Goal: Contribute content: Contribute content

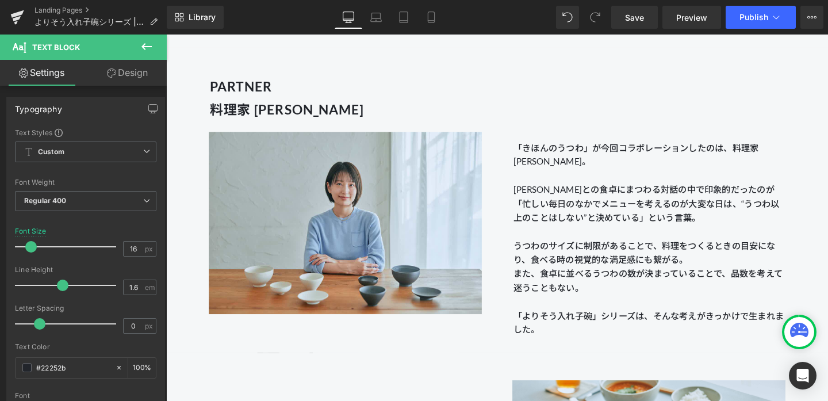
scroll to position [1001, 0]
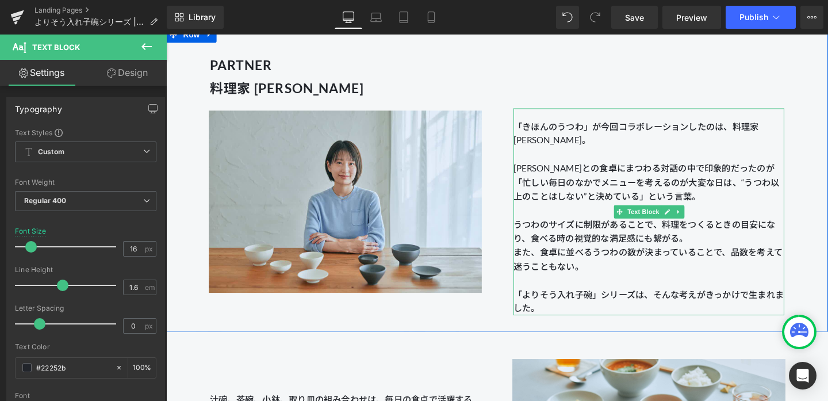
click at [614, 256] on p "また、食卓に並べるうつわの数が決まっていることで、品数を考えて迷うこともない。 「よりそう入れ子碗」シリーズは、そんな考えがきっかけで生まれました。" at bounding box center [673, 293] width 284 height 74
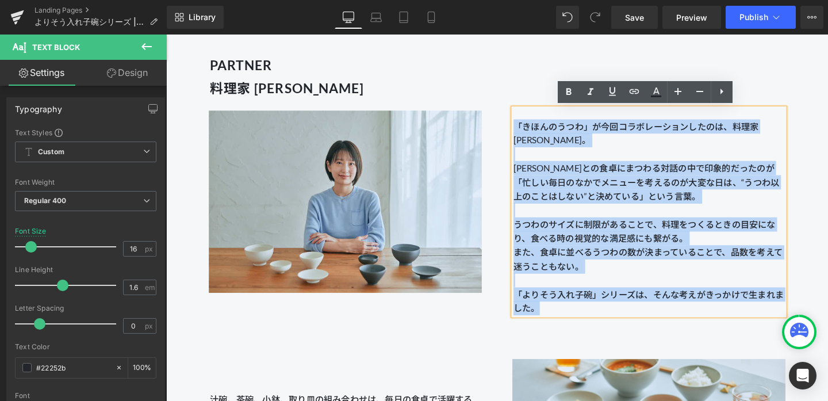
drag, startPoint x: 589, startPoint y: 324, endPoint x: 518, endPoint y: 126, distance: 210.0
click at [518, 126] on div "「きほんのうつわ」が今回コラボレーションしたのは、料理家 長谷川あかりさん。 長谷川あかりさんとの食卓にまつわる対話の中で印象的だったのが「忙しい毎日のなかで…" at bounding box center [673, 186] width 319 height 286
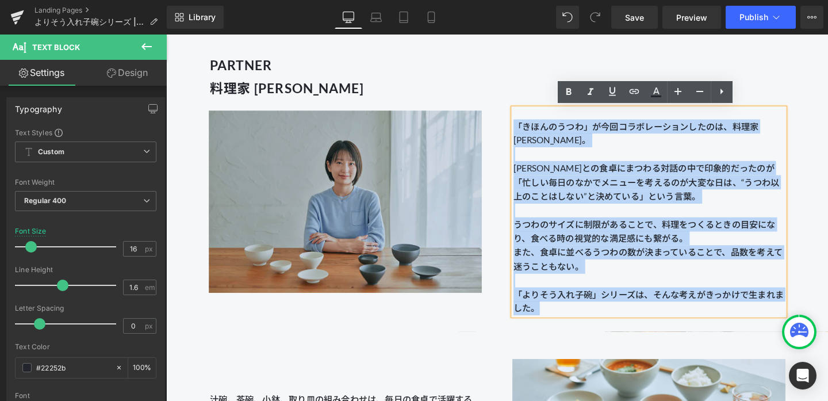
copy div "「きほんのうつわ」が今回コラボレーションしたのは、料理家 長谷川あかりさん。 長谷川あかりさんとの食卓にまつわる対話の中で印象的だったのが「忙しい毎日のなかで…"
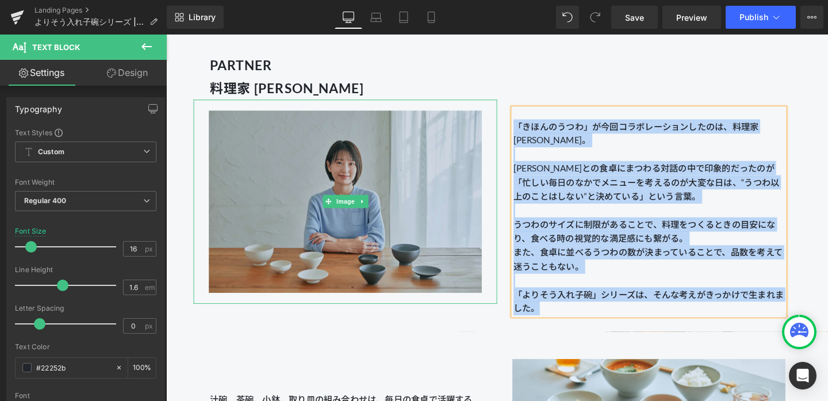
click at [474, 152] on img at bounding box center [354, 210] width 287 height 214
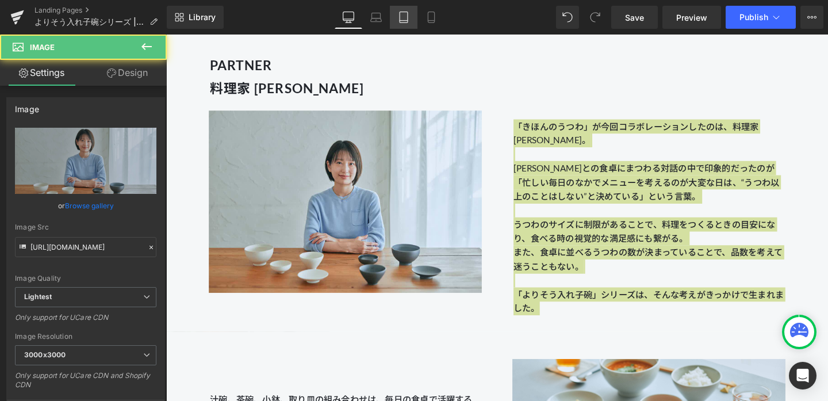
click at [403, 9] on link "Tablet" at bounding box center [404, 17] width 28 height 23
type input "100"
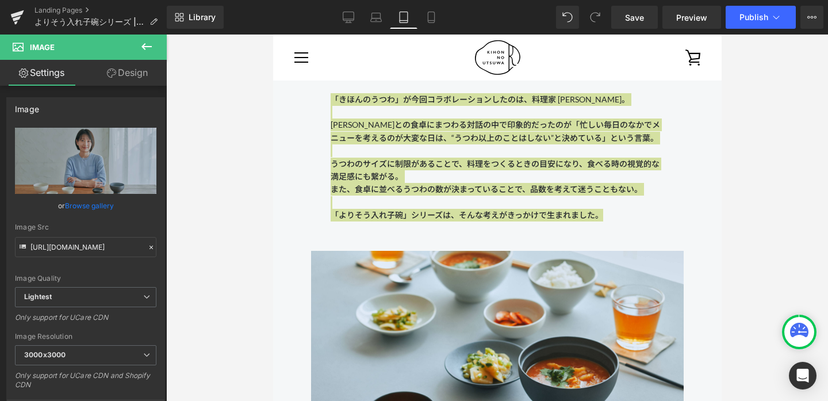
scroll to position [1483, 0]
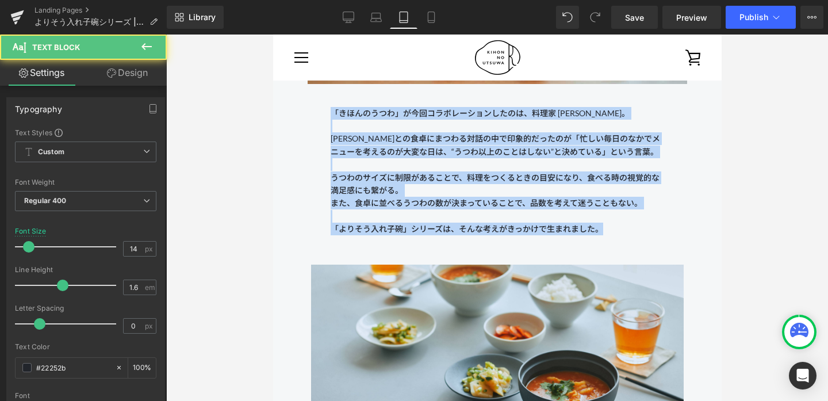
click at [457, 187] on p "うつわのサイズに制限があることで、料理をつくるときの目安になり、食べる時の視覚的な満足感にも繋がる。" at bounding box center [496, 184] width 333 height 26
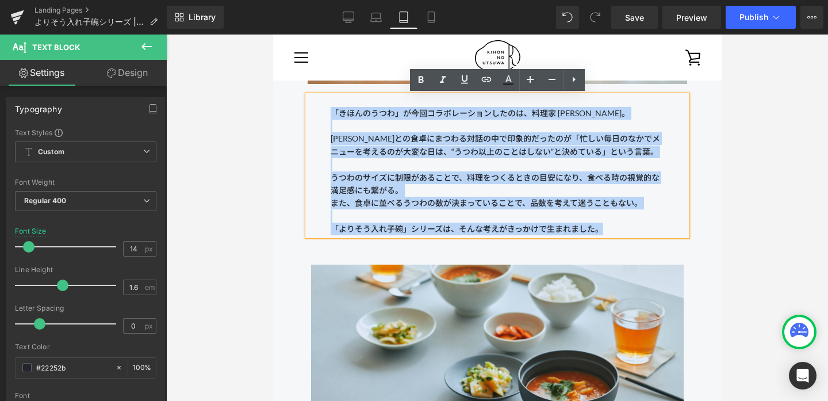
drag, startPoint x: 605, startPoint y: 229, endPoint x: 331, endPoint y: 107, distance: 299.5
click at [331, 107] on div "「きほんのうつわ」が今回コラボレーションしたのは、料理家 長谷川あかりさん。 長谷川あかりさんとの食卓にまつわる対話の中で印象的だったのが「忙しい毎日のなかで…" at bounding box center [496, 165] width 379 height 140
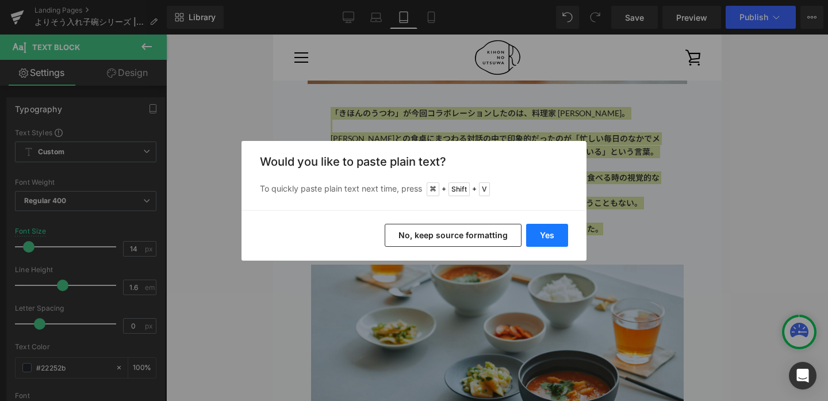
click at [0, 0] on button "Yes" at bounding box center [0, 0] width 0 height 0
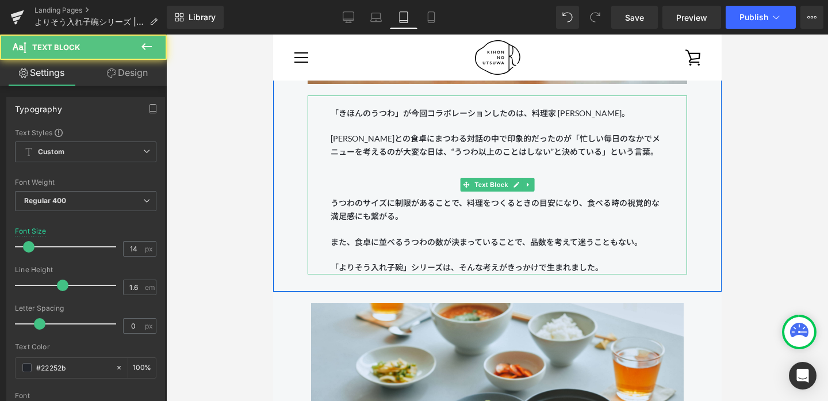
click at [444, 183] on p at bounding box center [496, 177] width 333 height 13
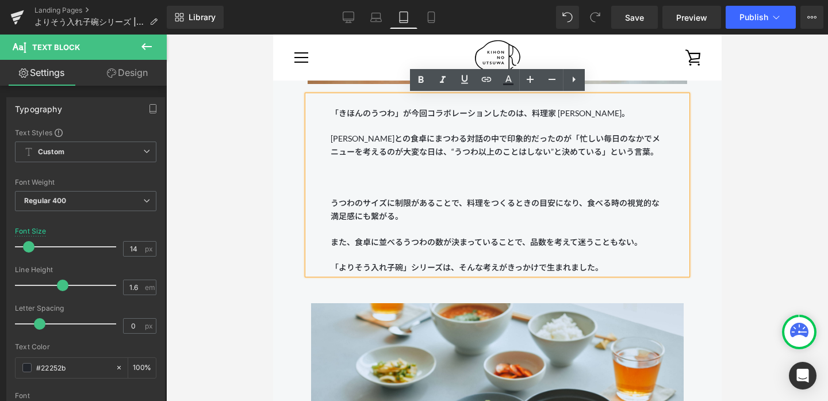
click at [443, 186] on p at bounding box center [496, 190] width 333 height 13
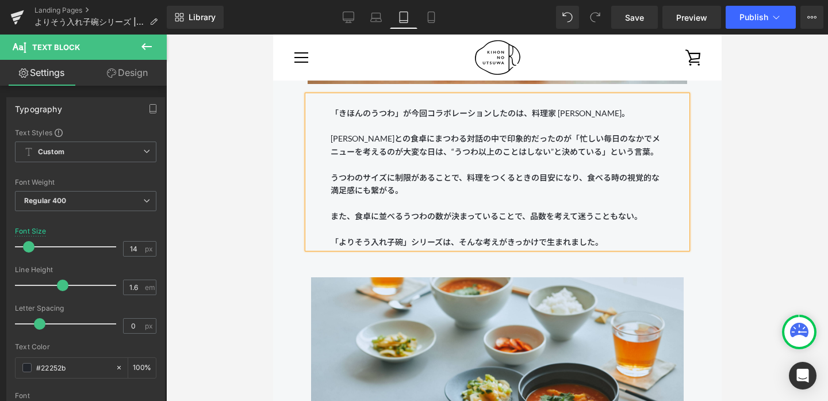
click at [430, 202] on p at bounding box center [496, 203] width 333 height 13
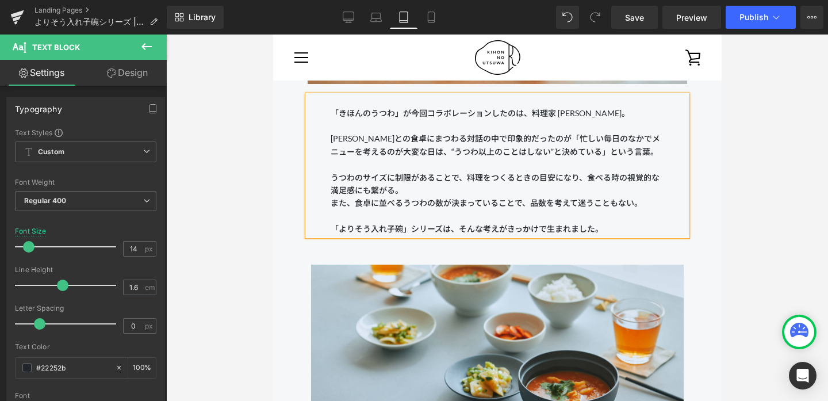
click at [332, 202] on p "また、食卓に並べるうつわの数が決まっていることで、品数を考えて迷うこともない。" at bounding box center [496, 203] width 333 height 13
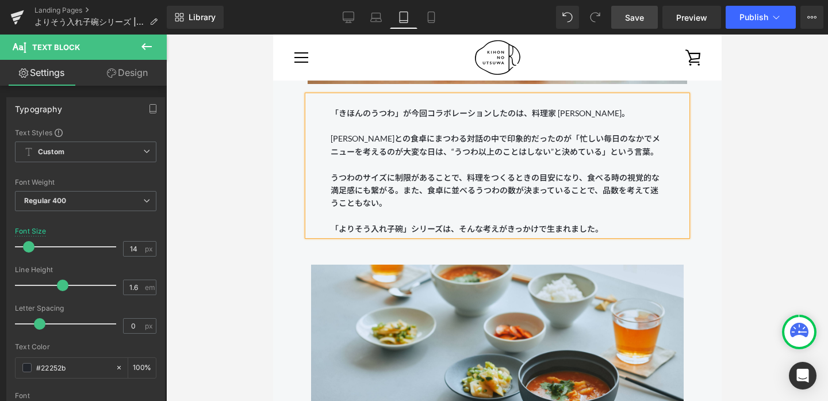
click at [627, 21] on span "Save" at bounding box center [634, 17] width 19 height 12
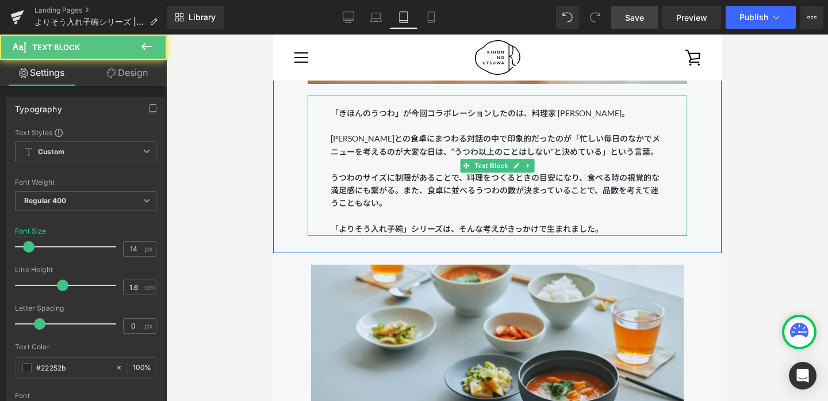
click at [499, 229] on p "「よりそう入れ子碗」シリーズは、そんな考えがきっかけで生まれました。" at bounding box center [496, 228] width 333 height 13
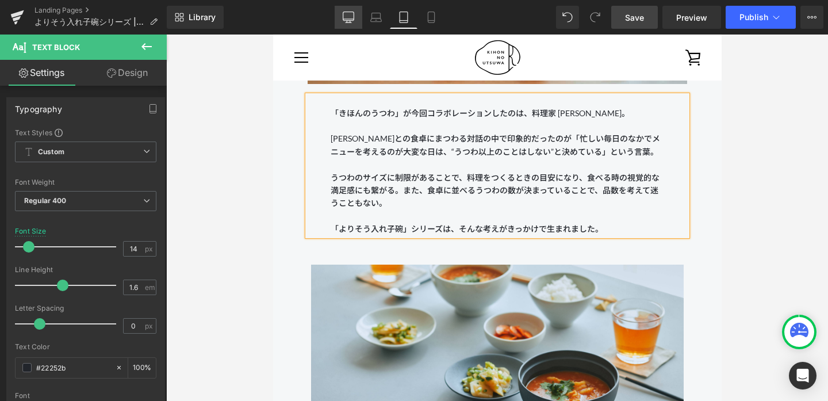
click at [349, 16] on icon at bounding box center [348, 16] width 11 height 11
type input "16"
type input "100"
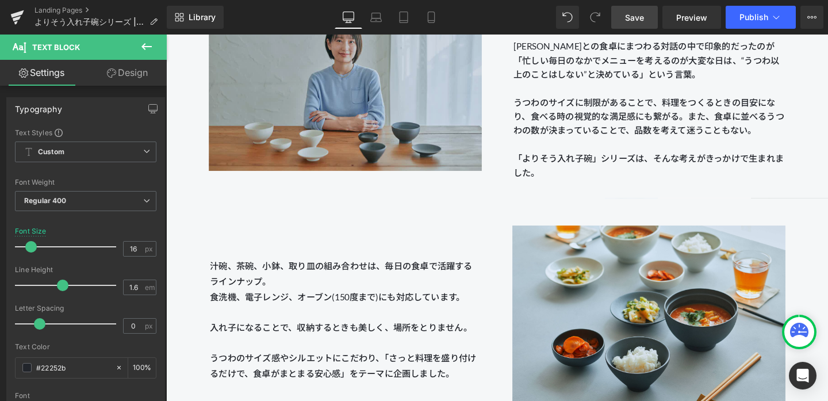
scroll to position [1242, 0]
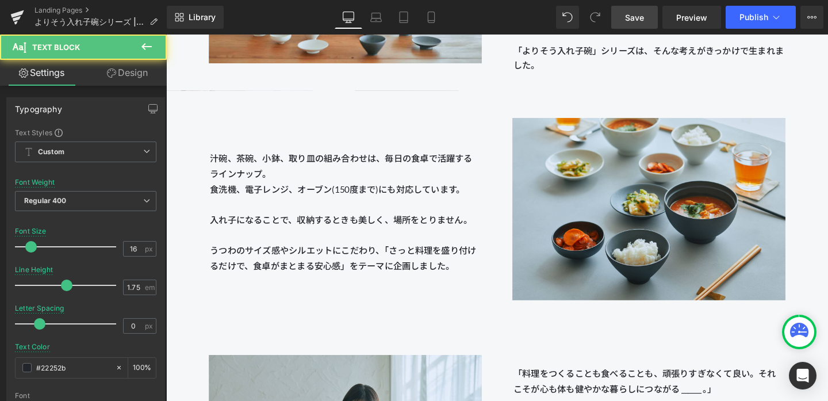
click at [369, 194] on span "汁碗、茶碗、小鉢、取り皿の組み合わせは、毎日の食卓で活躍するラインナップ。 食洗機、電子レンジ、オーブン(150度まで)にも対応しています。 入れ子になること…" at bounding box center [350, 212] width 276 height 107
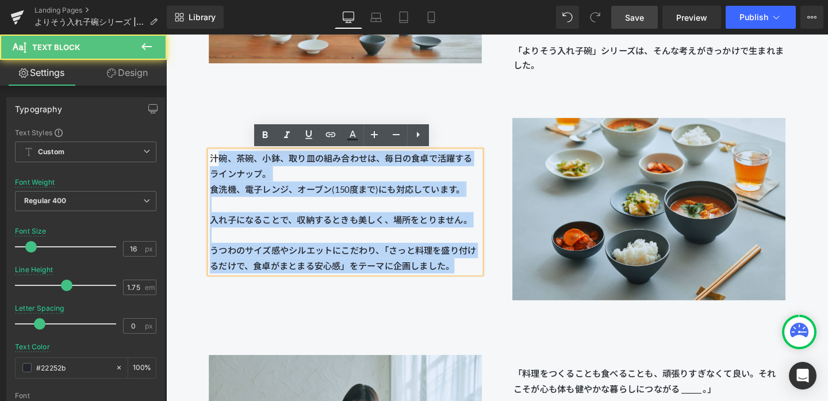
drag, startPoint x: 217, startPoint y: 160, endPoint x: 512, endPoint y: 276, distance: 317.2
click at [512, 276] on div "汁碗、茶碗、小鉢、取り皿の組み合わせは、毎日の食卓で活躍するラインナップ。 食洗機、電子レンジ、オーブン(150度まで)にも対応しています。 入れ子になること…" at bounding box center [354, 198] width 319 height 175
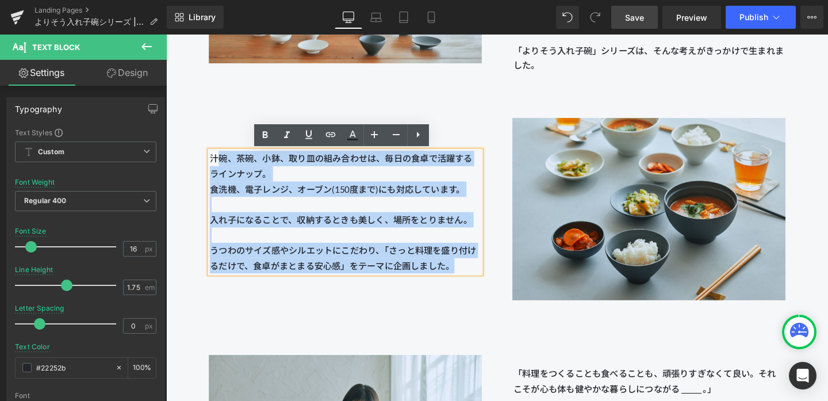
copy p "汁碗、茶碗、小鉢、取り皿の組み合わせは、毎日の食卓で活躍するラインナップ。 食洗機、電子レンジ、オーブン(150度まで)にも対応しています。 入れ子になること…"
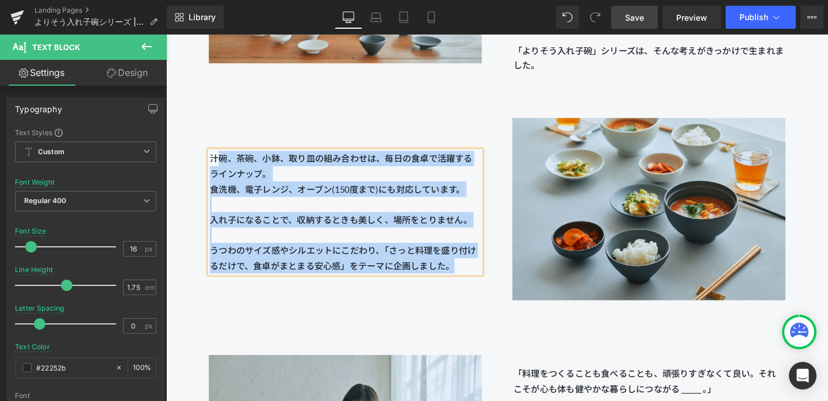
click at [468, 240] on p "汁碗、茶碗、小鉢、取り皿の組み合わせは、毎日の食卓で活躍するラインナップ。 食洗機、電子レンジ、オーブン(150度まで)にも対応しています。 入れ子になること…" at bounding box center [354, 221] width 284 height 129
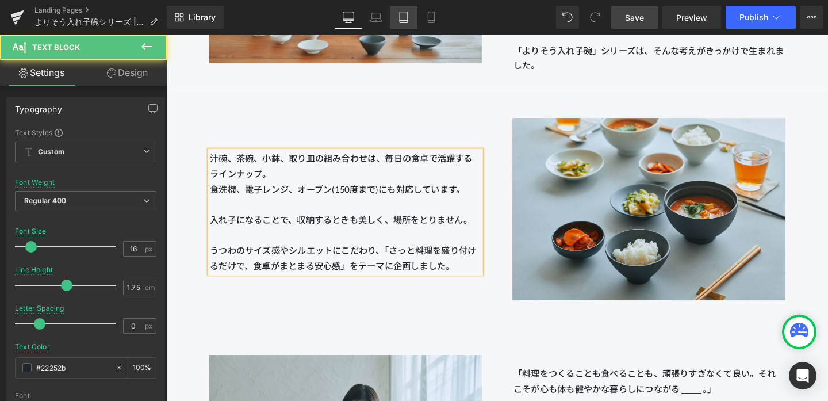
click at [396, 14] on link "Tablet" at bounding box center [404, 17] width 28 height 23
type input "14"
type input "100"
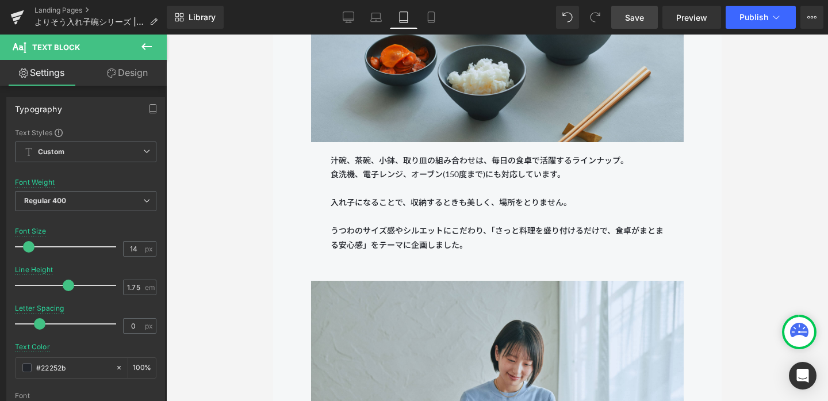
scroll to position [1921, 0]
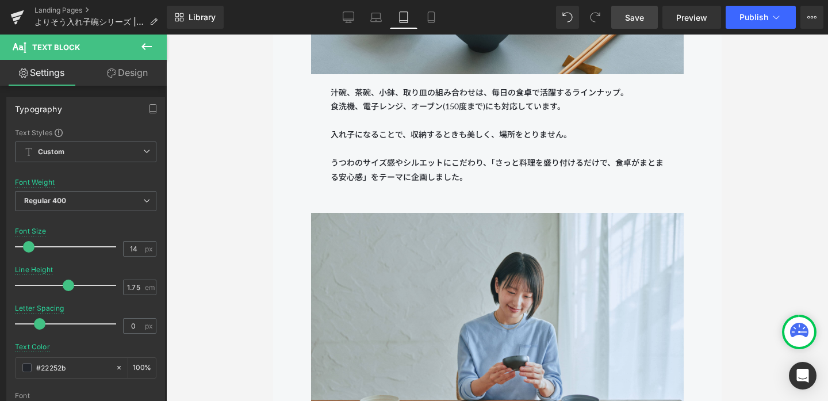
click at [445, 160] on p "うつわのサイズ感やシルエットにこだわり、「さっと料理を盛り付けるだけで、食卓がまとまる安心感」をテーマに企画しました。" at bounding box center [496, 170] width 333 height 28
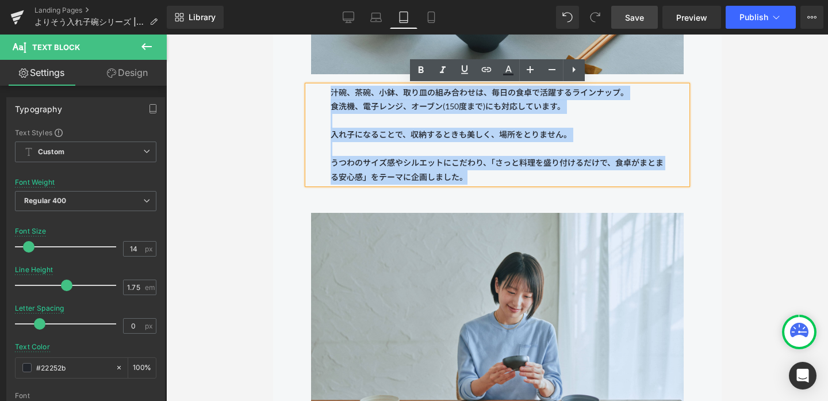
drag, startPoint x: 490, startPoint y: 177, endPoint x: 328, endPoint y: 97, distance: 181.5
click at [328, 97] on div "汁碗、茶碗、小鉢、取り皿の組み合わせは、毎日の食卓で活躍するラインナップ。 食洗機、電子レンジ、オーブン(150度まで)にも対応しています。 入れ子になること…" at bounding box center [496, 135] width 379 height 99
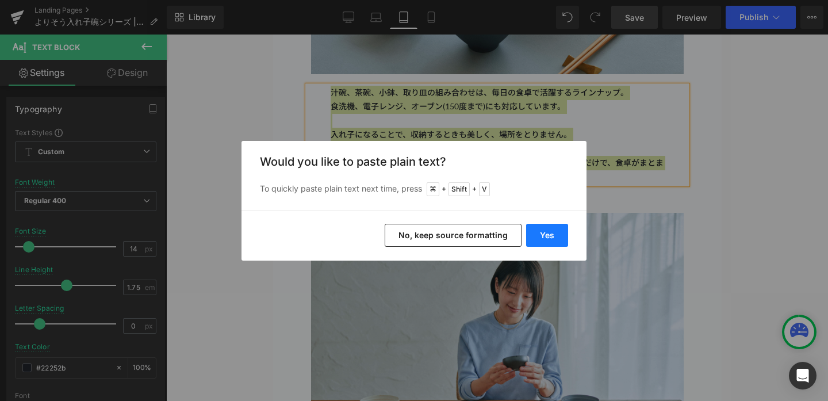
drag, startPoint x: 543, startPoint y: 232, endPoint x: 269, endPoint y: 198, distance: 275.7
click at [543, 232] on button "Yes" at bounding box center [547, 235] width 42 height 23
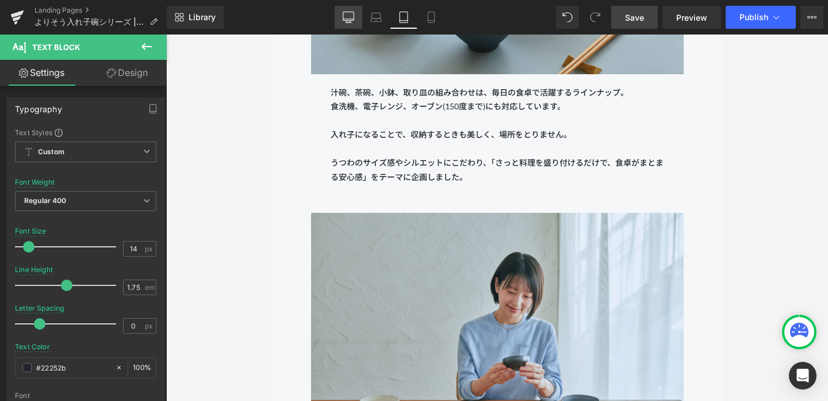
click at [348, 9] on link "Desktop" at bounding box center [348, 17] width 28 height 23
type input "16"
type input "100"
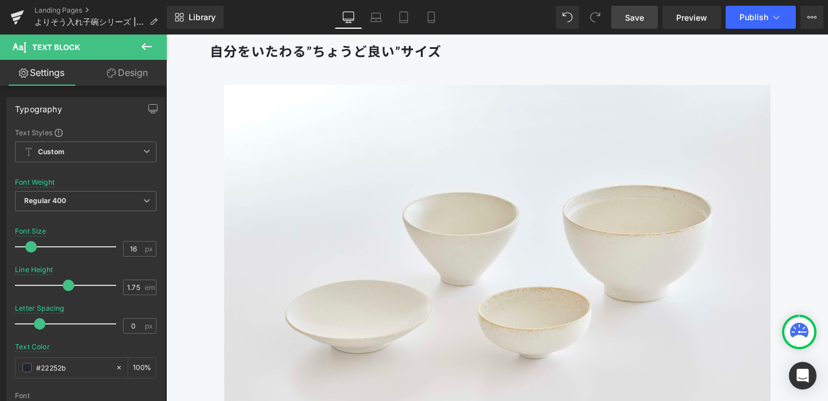
scroll to position [0, 0]
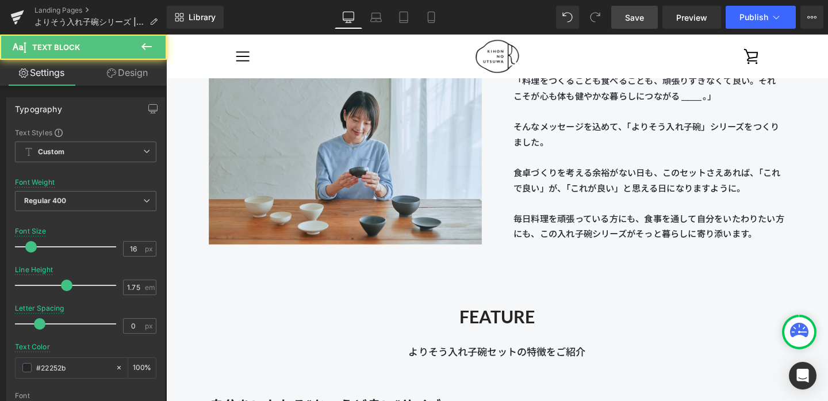
click at [566, 184] on p "食卓づくりを考える余裕がない日も、このセットさえあれば、「これで良い」が、「これが良い」と思える日になりますように。" at bounding box center [673, 188] width 284 height 32
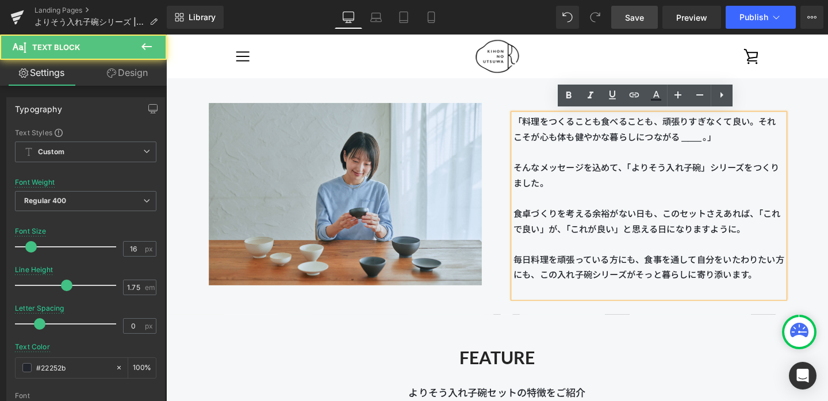
scroll to position [1495, 0]
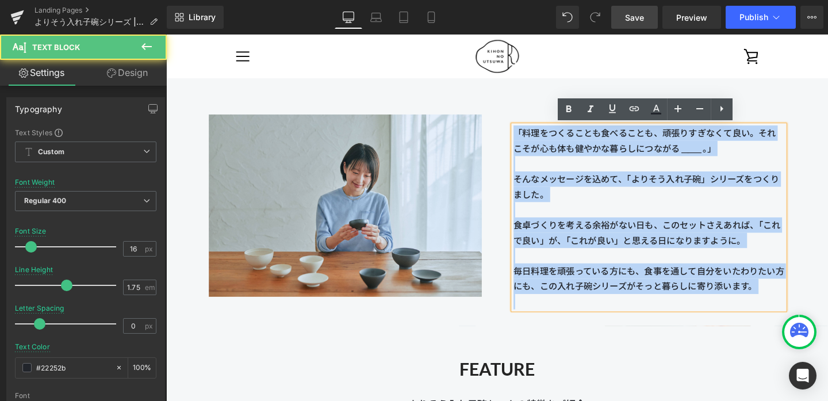
drag, startPoint x: 535, startPoint y: 133, endPoint x: 613, endPoint y: 329, distance: 210.8
click at [613, 329] on div "Image 「料理をつくることも食べることも、頑張りすぎなくて良い。それこそが心も体も健やかな暮らしにつながる ______ 。」 そんなメッセージを込めて、…" at bounding box center [513, 215] width 695 height 251
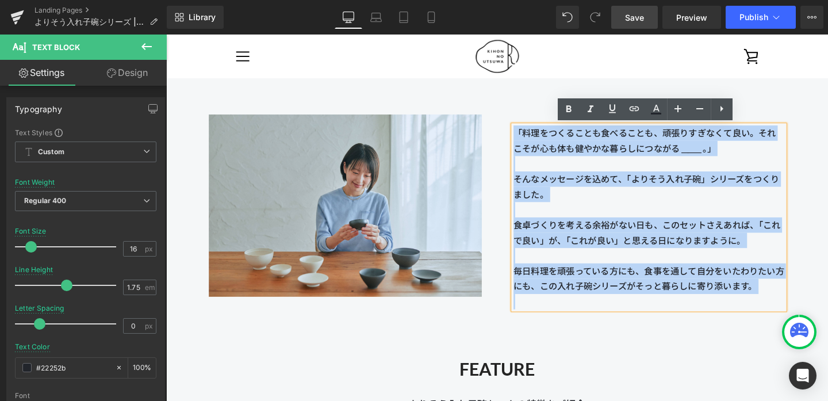
copy div "「料理をつくることも食べることも、頑張りすぎなくて良い。それこそが心も体も健やかな暮らしにつながる ______ 。」 そんなメッセージを込めて、「よりそう入…"
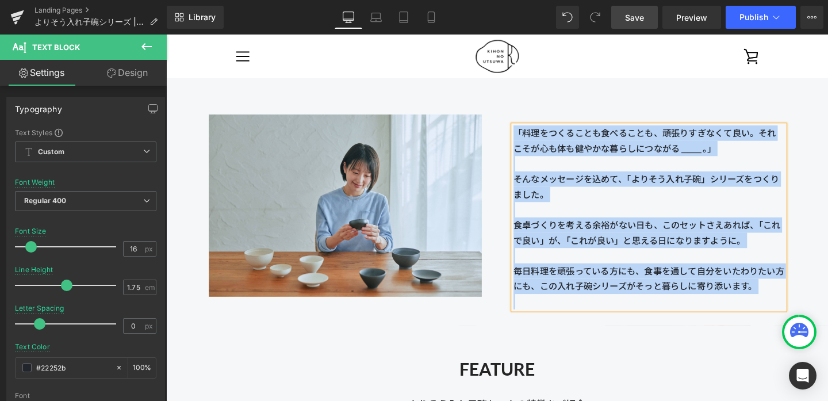
click at [604, 252] on p "食卓づくりを考える余裕がない日も、このセットさえあれば、「これで良い」が、「これが良い」と思える日になりますように。" at bounding box center [673, 242] width 284 height 32
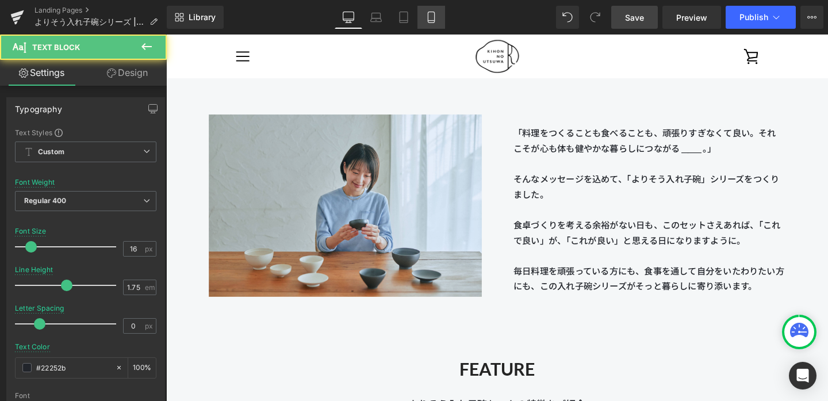
click at [428, 21] on icon at bounding box center [431, 17] width 6 height 11
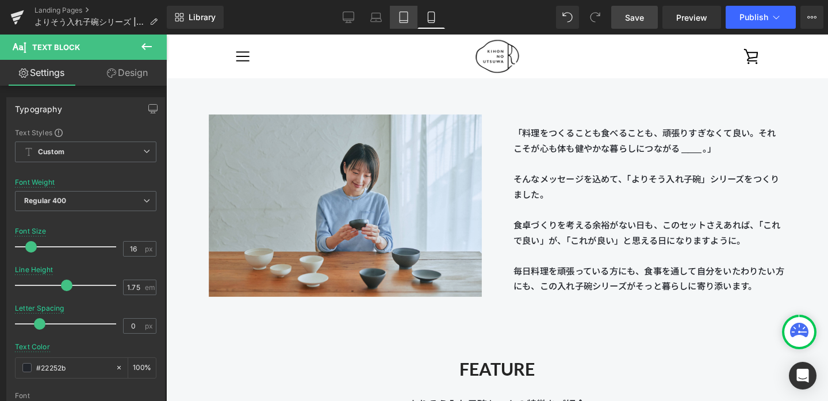
type input "14"
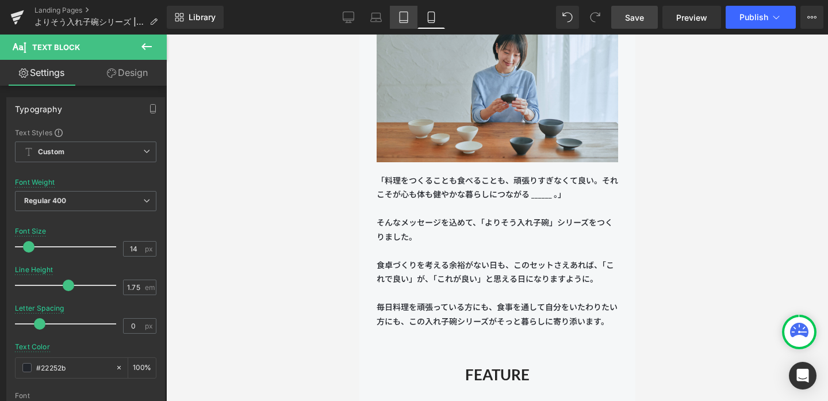
click at [410, 18] on link "Tablet" at bounding box center [404, 17] width 28 height 23
type input "100"
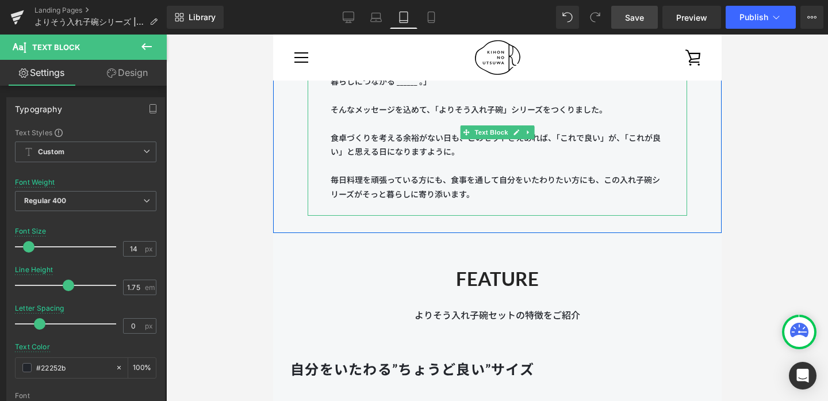
click at [458, 171] on p at bounding box center [496, 166] width 333 height 14
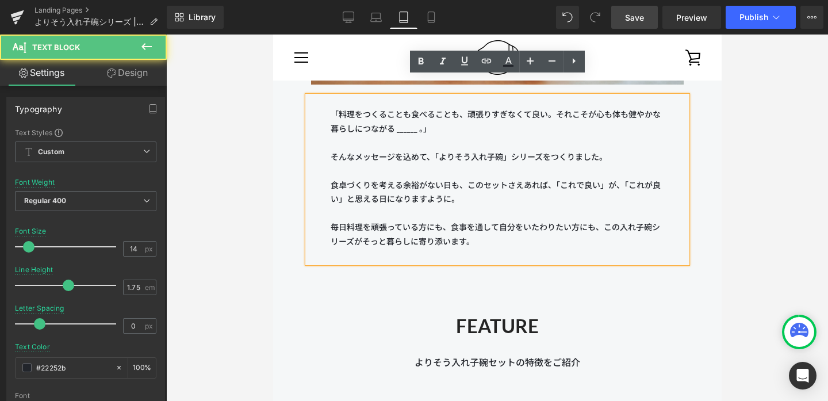
scroll to position [2287, 0]
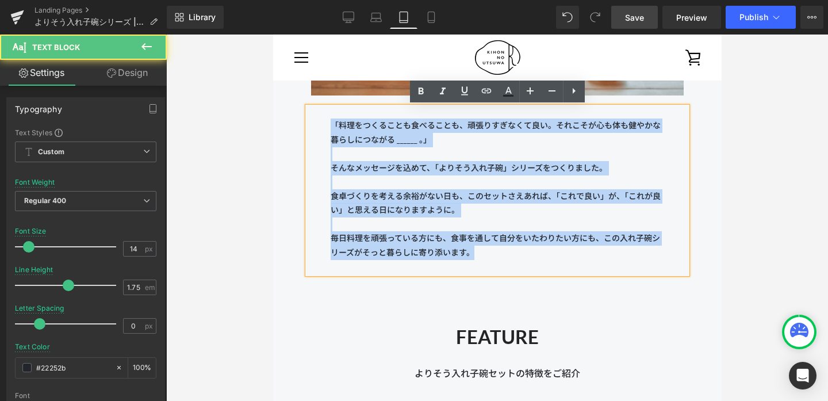
drag, startPoint x: 331, startPoint y: 122, endPoint x: 510, endPoint y: 255, distance: 222.8
click at [510, 255] on div "「料理をつくることも食べることも、頑張りすぎなくて良い。それこそが心も体も健やかな暮らしにつながる ______ 。」 そんなメッセージを込めて、「よりそう入…" at bounding box center [496, 190] width 379 height 167
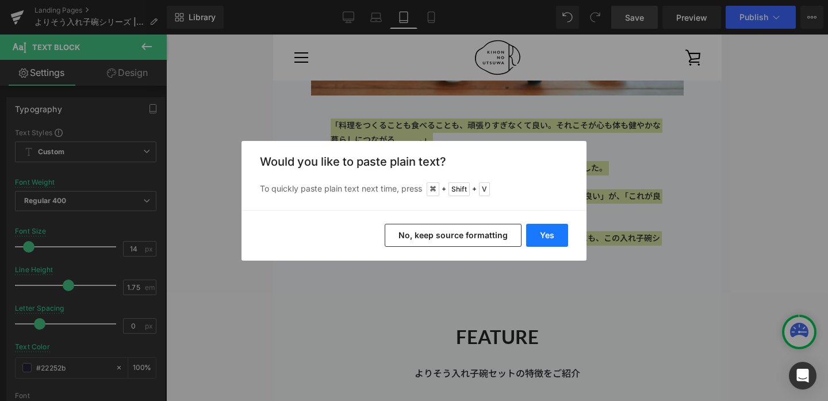
click at [545, 236] on button "Yes" at bounding box center [547, 235] width 42 height 23
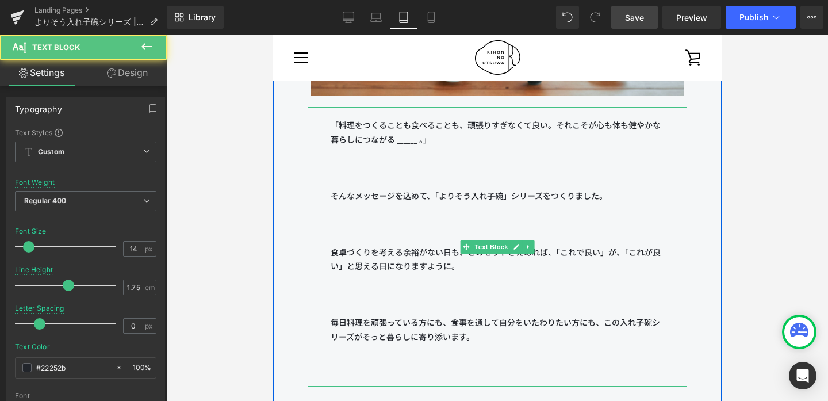
click at [405, 167] on p at bounding box center [496, 168] width 333 height 14
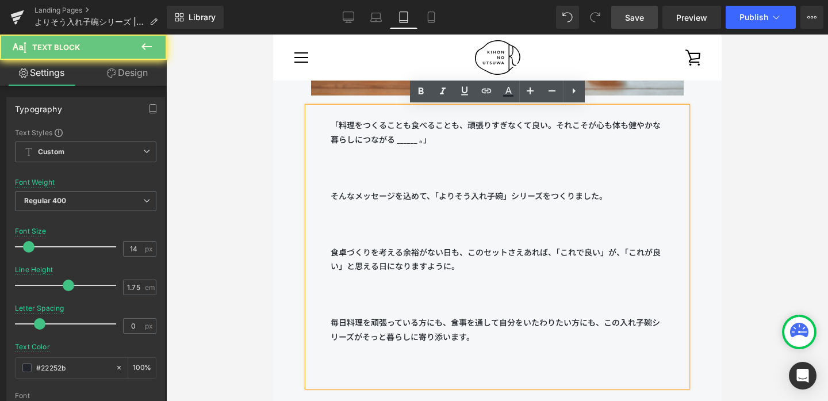
click at [403, 176] on p at bounding box center [496, 182] width 333 height 14
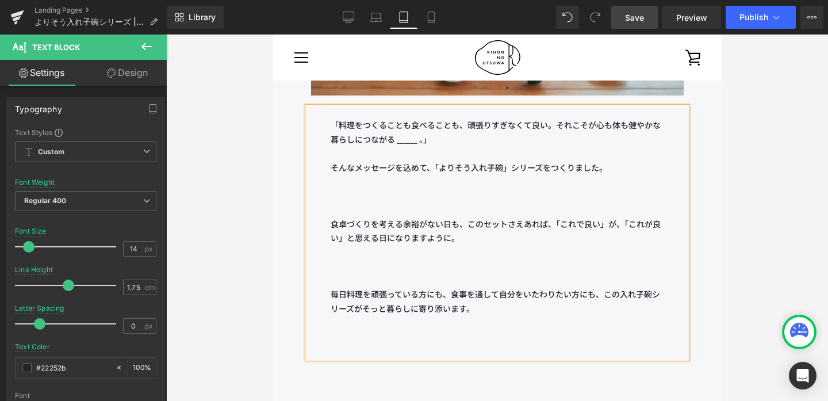
click at [393, 217] on p "食卓づくりを考える余裕がない日も、このセットさえあれば、「これで良い」が、「これが良い」と思える日になりますように。" at bounding box center [496, 231] width 333 height 28
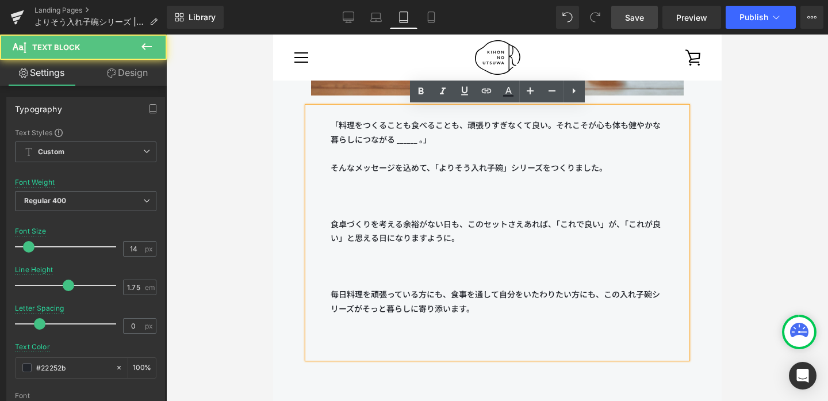
click at [391, 210] on p at bounding box center [496, 210] width 333 height 14
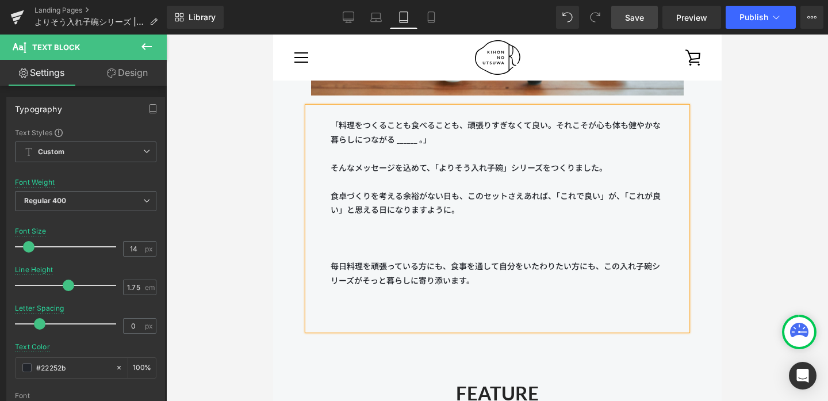
click at [390, 252] on p at bounding box center [496, 252] width 333 height 14
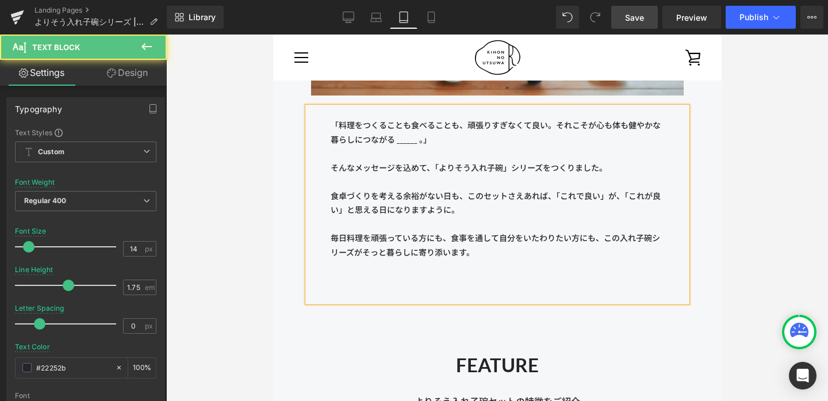
click at [400, 284] on p at bounding box center [496, 281] width 333 height 14
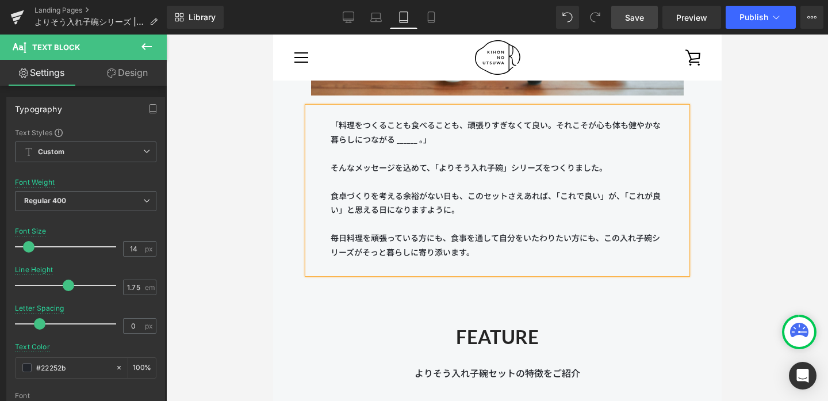
click at [616, 16] on link "Save" at bounding box center [634, 17] width 47 height 23
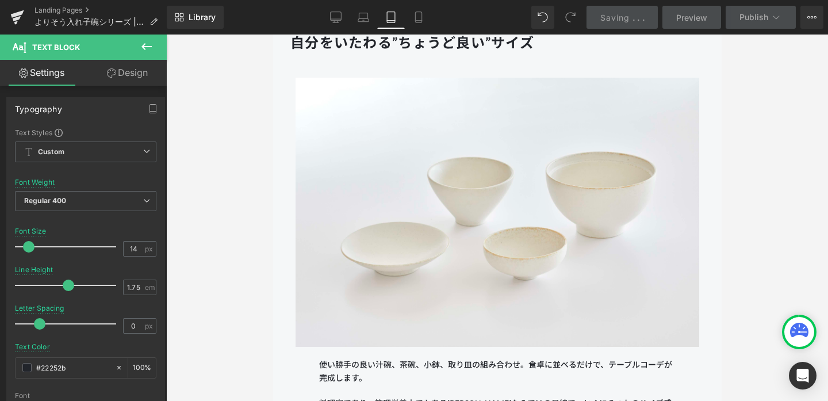
scroll to position [2672, 0]
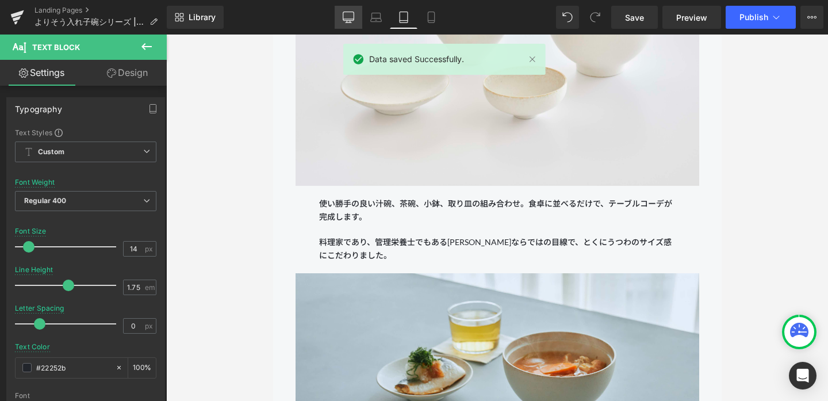
click at [349, 13] on icon at bounding box center [348, 16] width 11 height 11
type input "16"
type input "100"
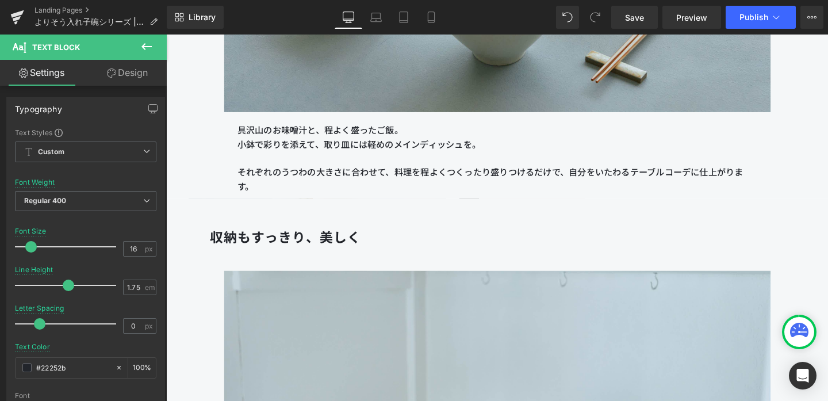
scroll to position [2727, 0]
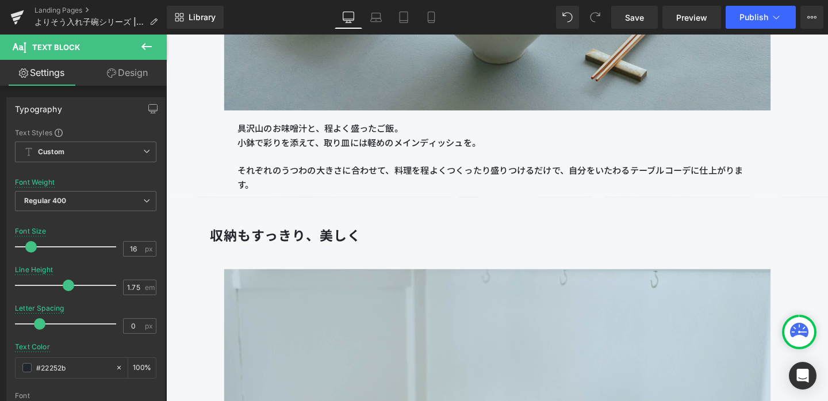
click at [376, 154] on p "小鉢で彩りを添えて、取り皿には軽めのメインディッシュを。" at bounding box center [514, 148] width 546 height 15
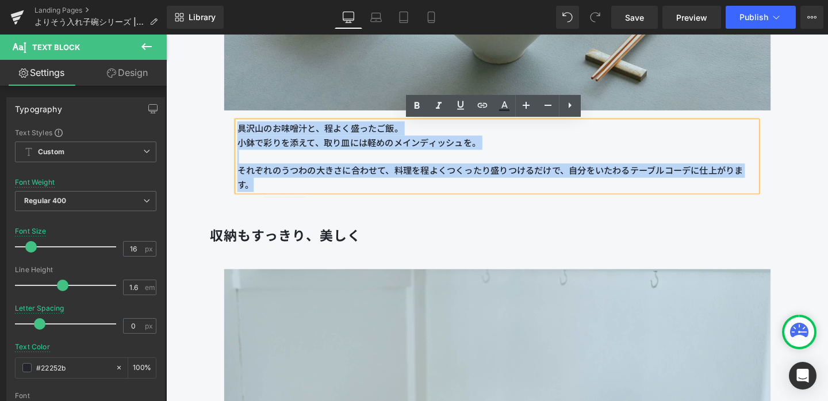
drag, startPoint x: 281, startPoint y: 191, endPoint x: 224, endPoint y: 119, distance: 92.1
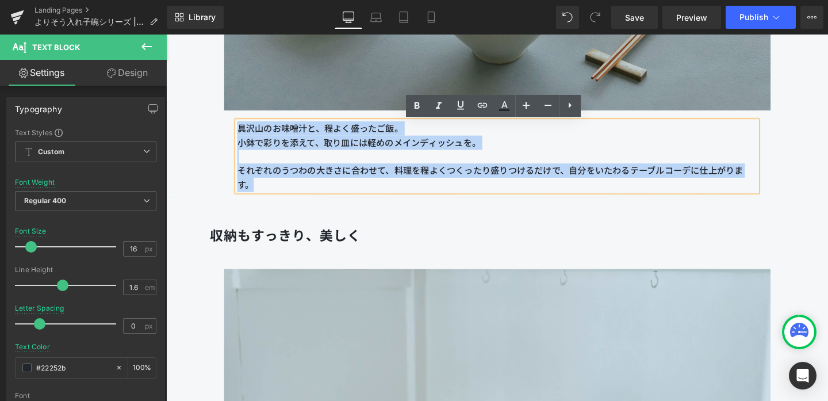
copy div "具沢山のお味噌汁と、程よく盛ったご飯。 小鉢で彩りを添えて、取り皿には軽めのメインディッシュを。 それぞれのうつわの大きさに合わせて、料理を程よくつくったり盛…"
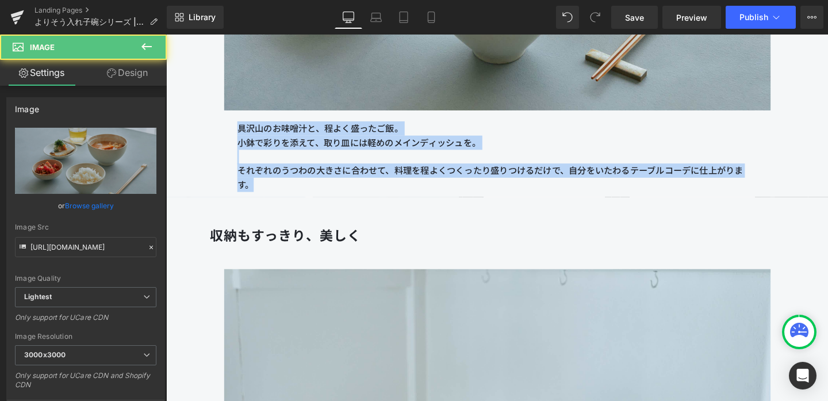
click at [329, 172] on p "それぞれのうつわの大きさに合わせて、料理を程よくつくったり盛りつけるだけで、自分をいたわるテーブルコーデに仕上がります。" at bounding box center [514, 184] width 546 height 29
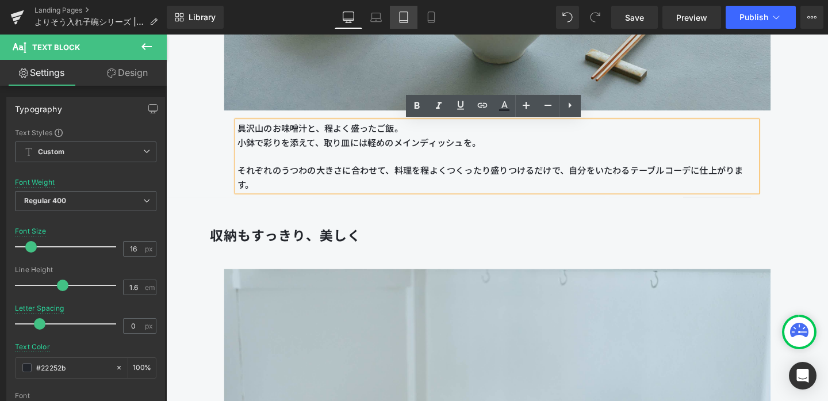
click at [411, 16] on link "Tablet" at bounding box center [404, 17] width 28 height 23
type input "14"
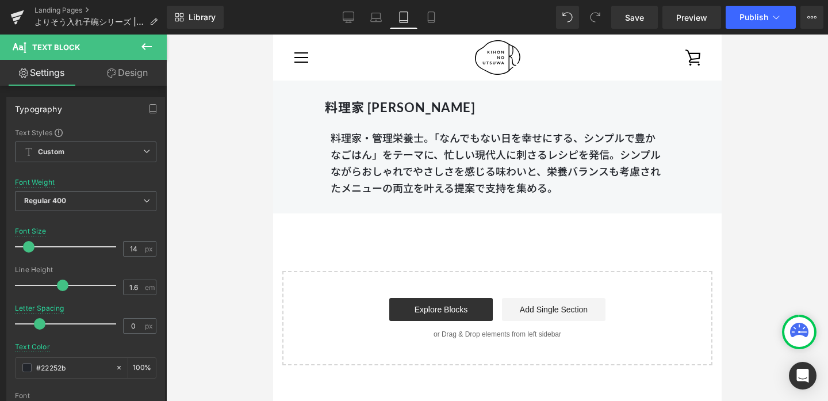
scroll to position [15551, 0]
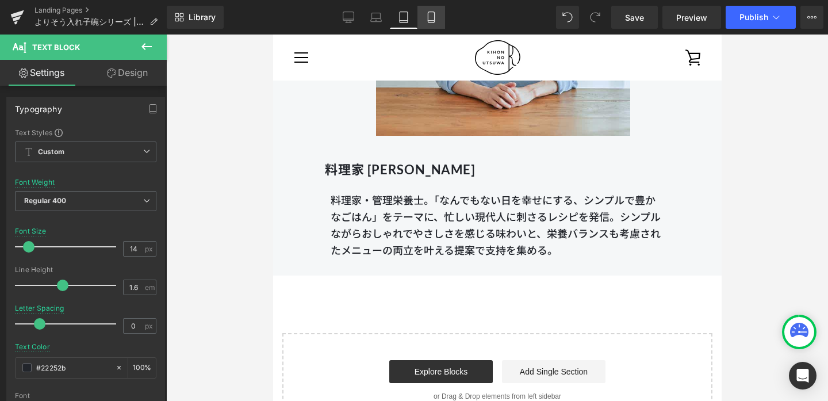
click at [439, 6] on link "Mobile" at bounding box center [431, 17] width 28 height 23
type input "100"
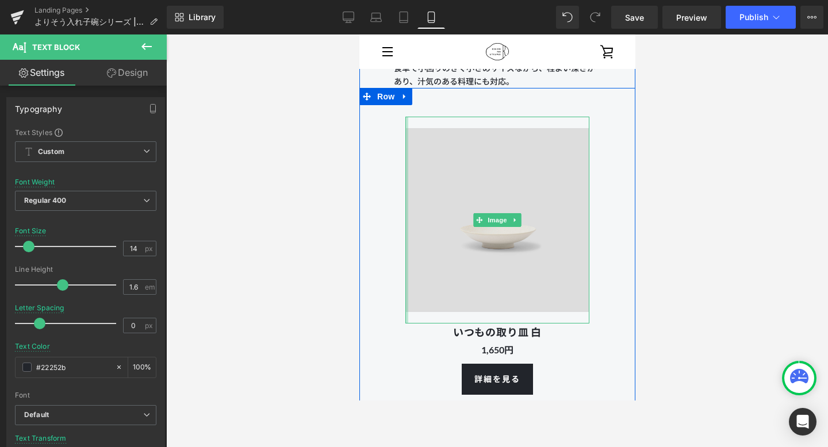
scroll to position [9204, 0]
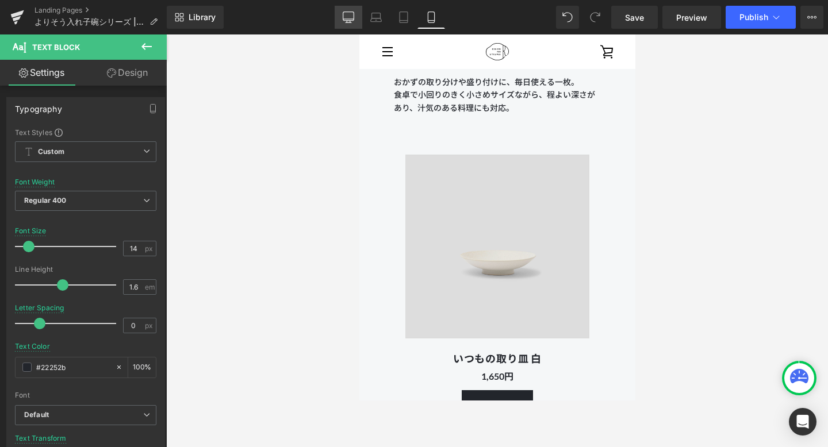
click at [352, 18] on icon at bounding box center [348, 16] width 11 height 11
type input "16"
type input "100"
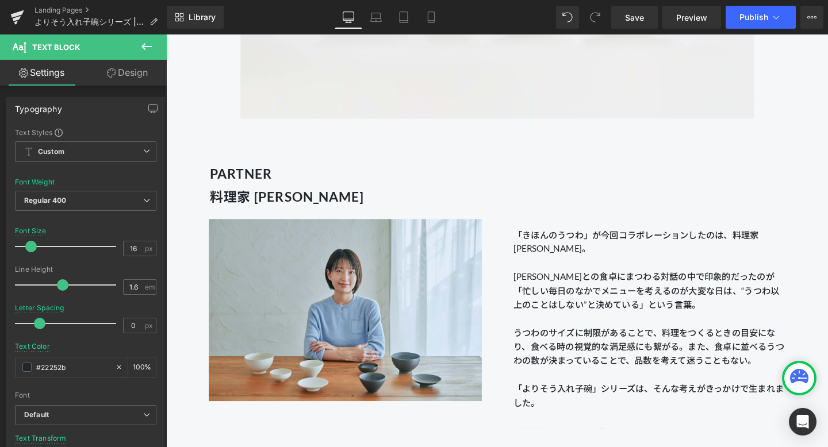
scroll to position [983, 0]
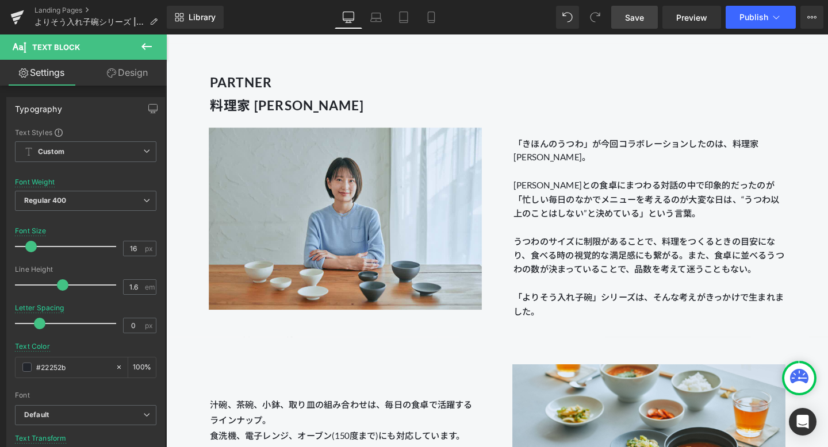
click at [626, 13] on span "Save" at bounding box center [634, 17] width 19 height 12
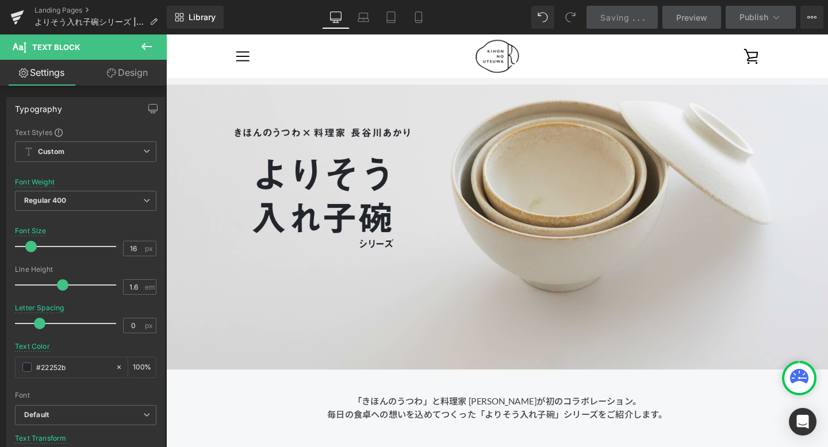
scroll to position [0, 0]
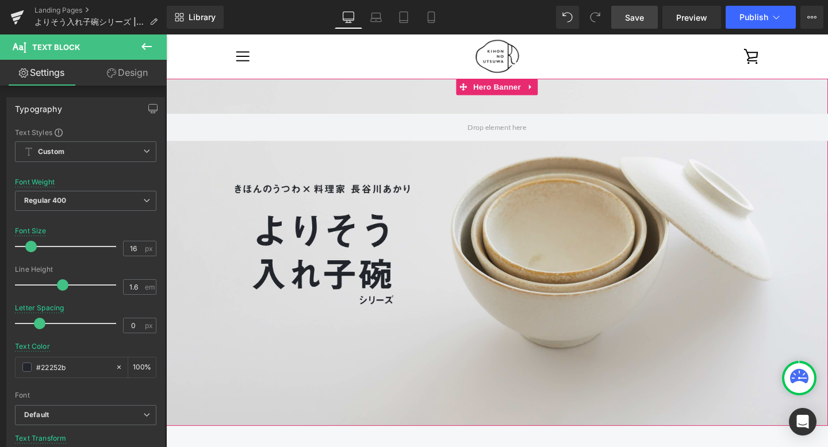
click at [262, 212] on div at bounding box center [513, 263] width 695 height 365
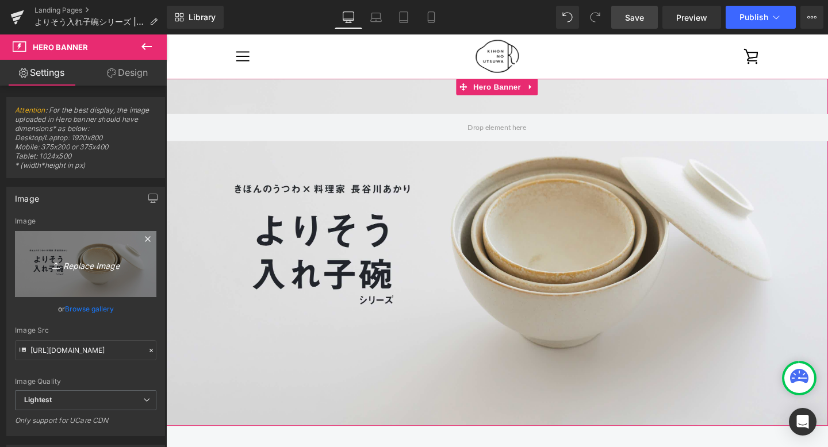
click at [64, 273] on link "Replace Image" at bounding box center [85, 264] width 141 height 66
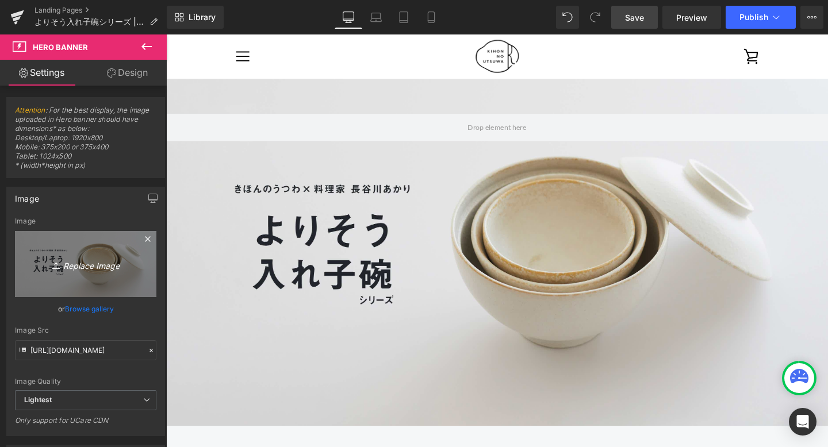
type input "C:\fakepath\bnr_3000x1575_w.jpg"
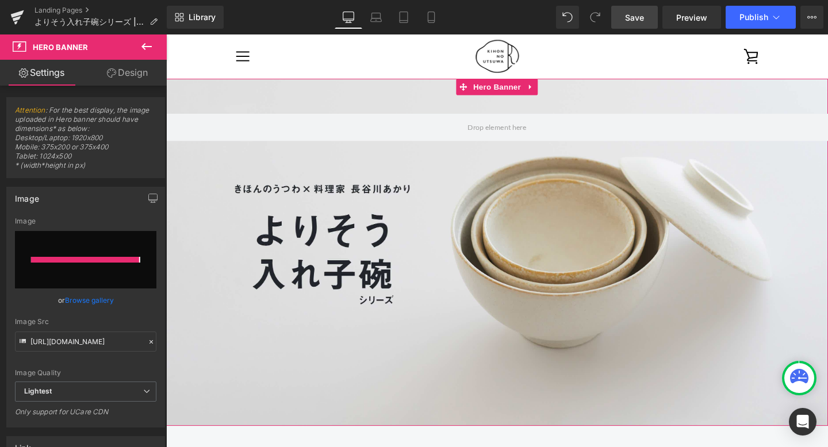
type input "https://ucarecdn.com/c332ca24-5112-48d6-97c3-3f468a784704/-/format/auto/-/previ…"
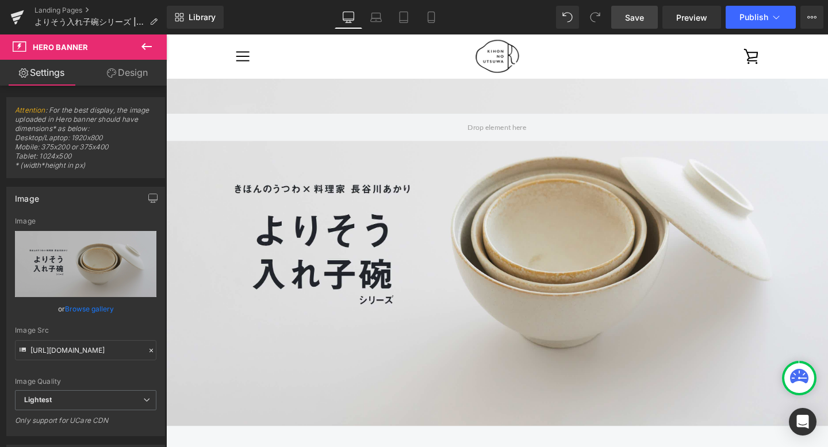
click at [632, 24] on link "Save" at bounding box center [634, 17] width 47 height 23
click at [698, 25] on link "Preview" at bounding box center [691, 17] width 59 height 23
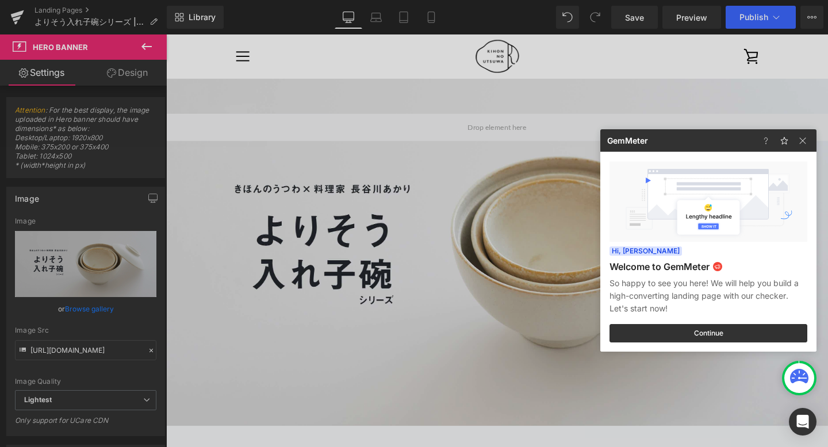
click at [769, 18] on div at bounding box center [414, 223] width 828 height 447
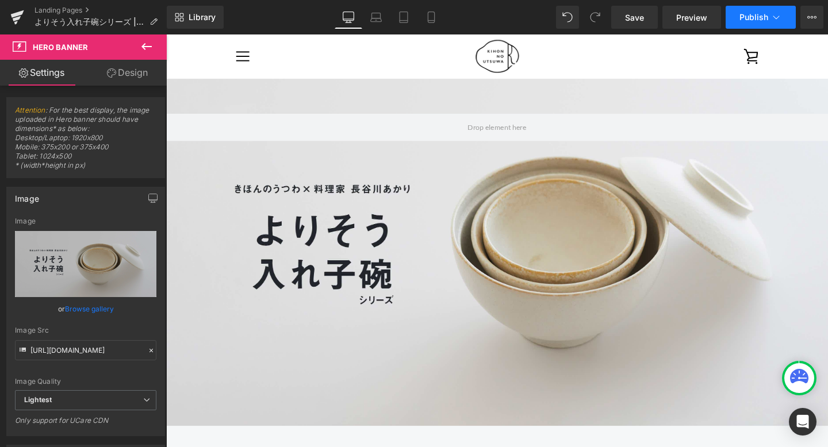
click at [766, 16] on span "Publish" at bounding box center [753, 17] width 29 height 9
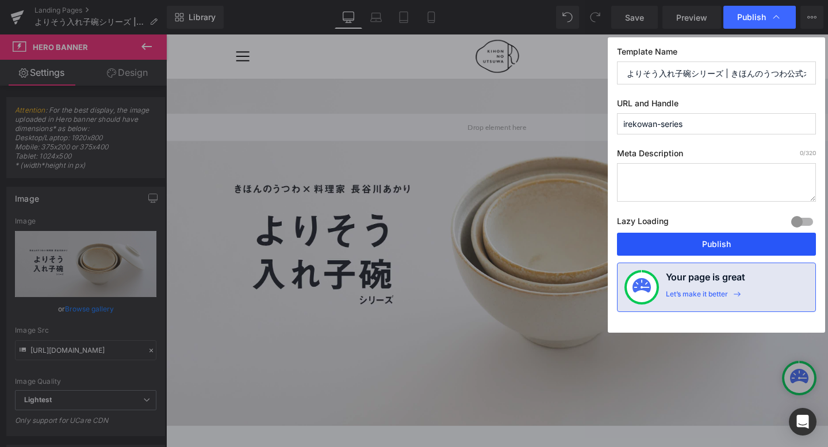
click at [713, 245] on button "Publish" at bounding box center [716, 244] width 199 height 23
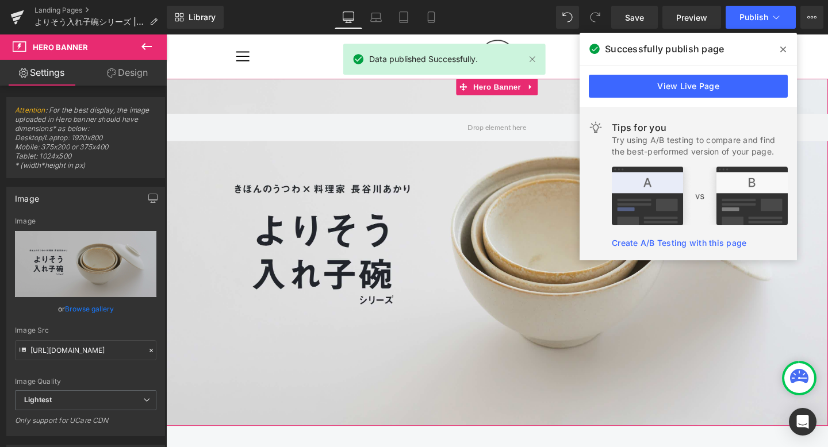
click at [476, 191] on div at bounding box center [513, 263] width 695 height 365
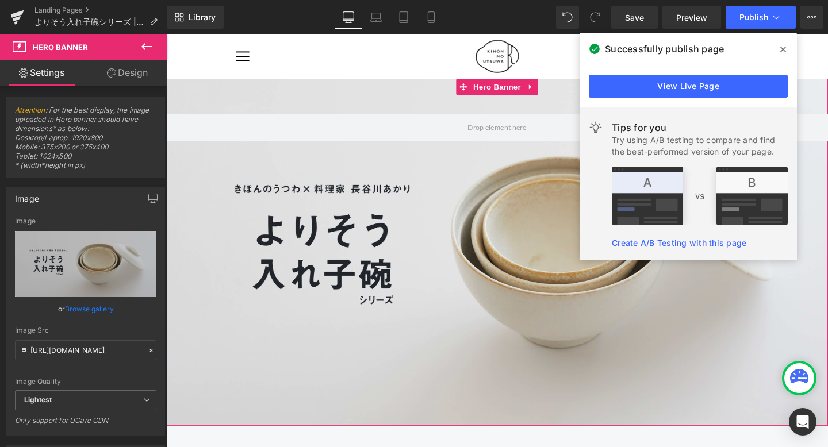
click at [334, 170] on div at bounding box center [513, 263] width 695 height 365
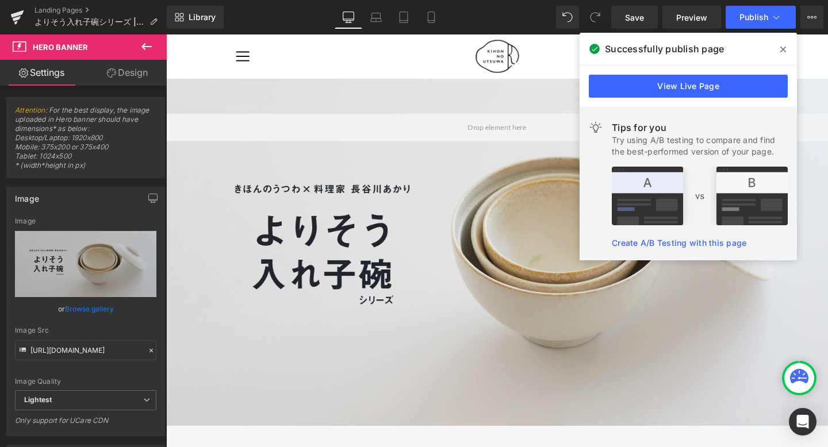
click at [784, 45] on icon at bounding box center [783, 49] width 6 height 9
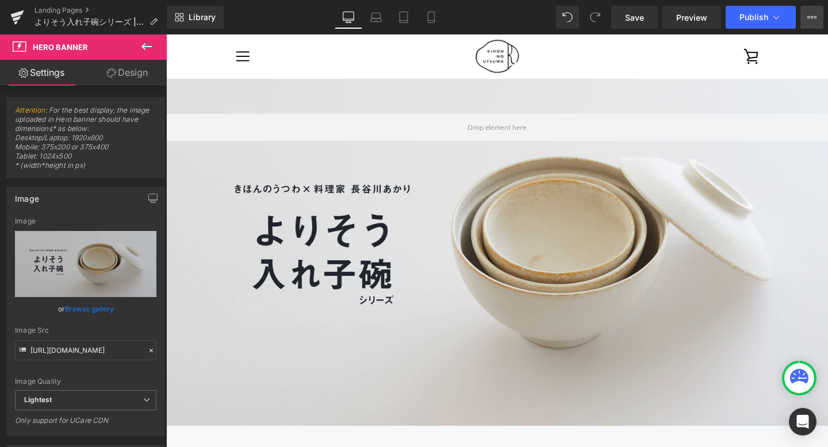
click at [812, 18] on icon at bounding box center [811, 17] width 3 height 2
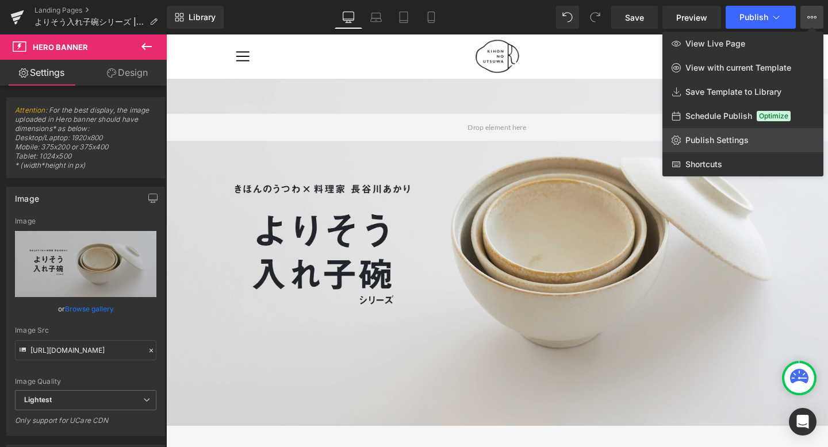
click at [718, 141] on span "Publish Settings" at bounding box center [716, 140] width 63 height 10
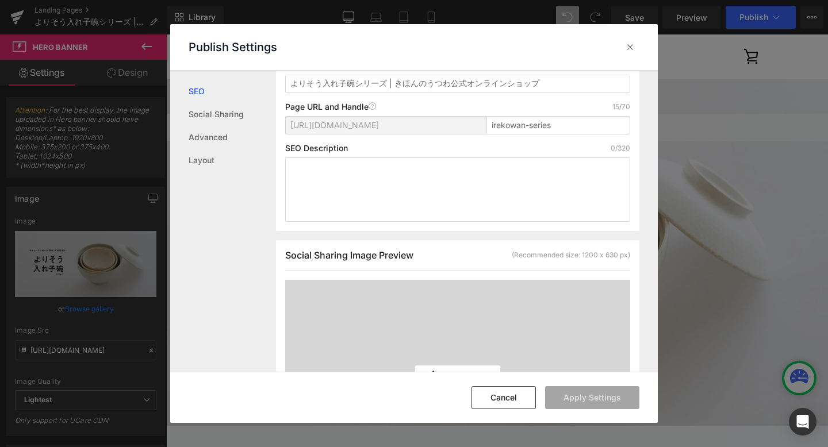
scroll to position [291, 0]
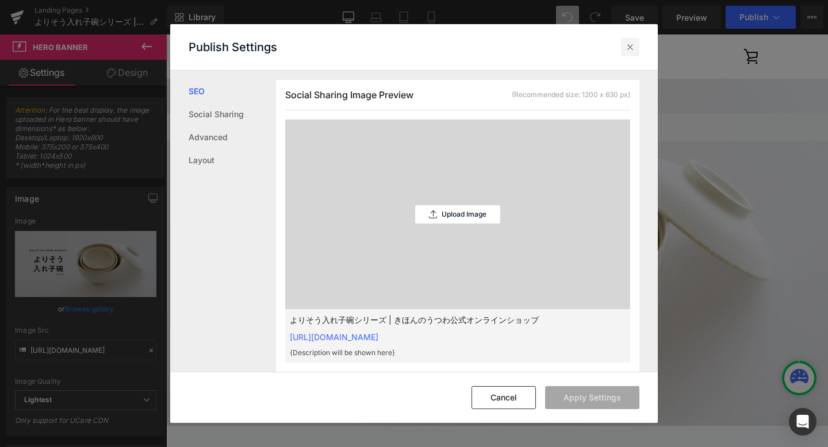
click at [628, 41] on icon at bounding box center [629, 46] width 11 height 11
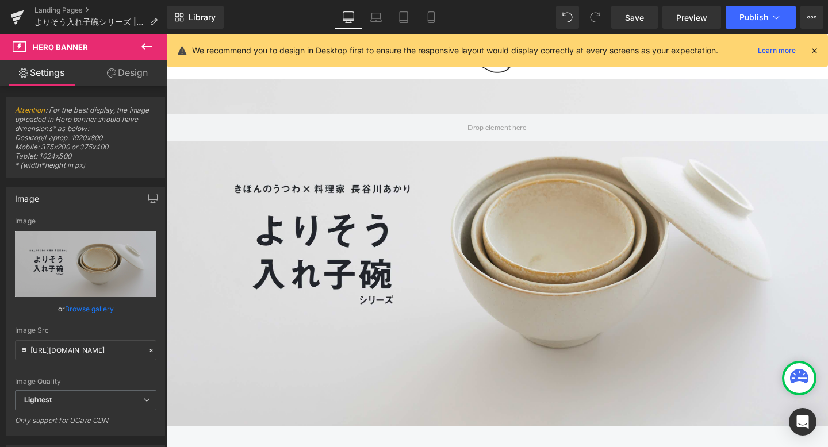
click at [811, 53] on icon at bounding box center [814, 50] width 10 height 10
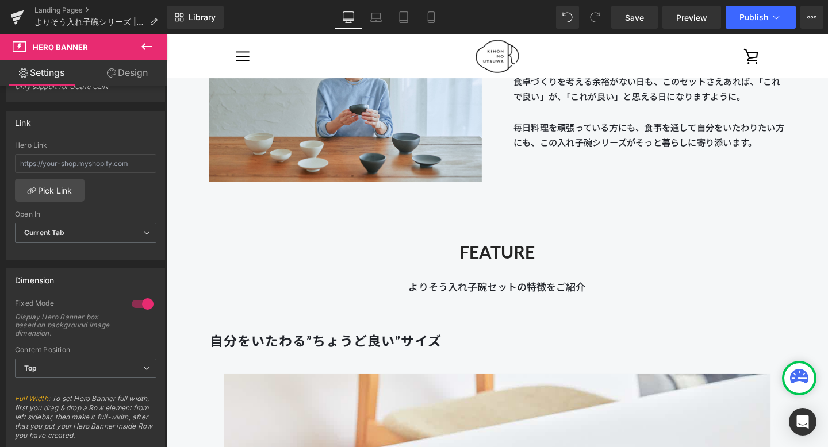
scroll to position [1062, 0]
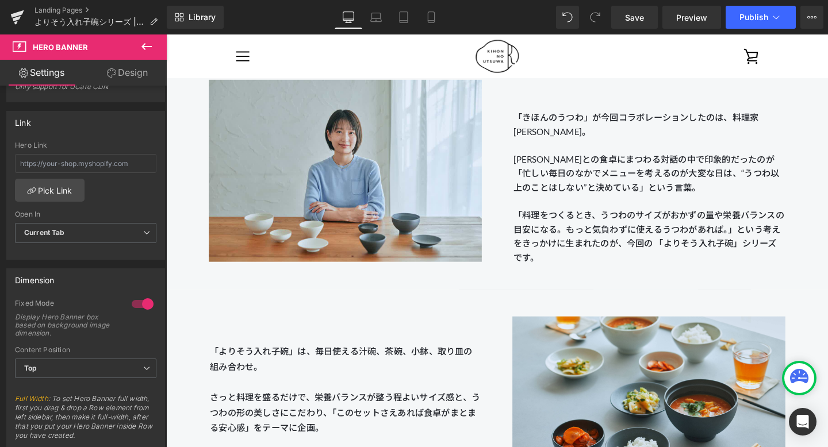
click at [753, 3] on div "Library Desktop Desktop Laptop Tablet Mobile Save Preview Publish Scheduled Vie…" at bounding box center [497, 17] width 661 height 34
click at [753, 8] on button "Publish" at bounding box center [760, 17] width 70 height 23
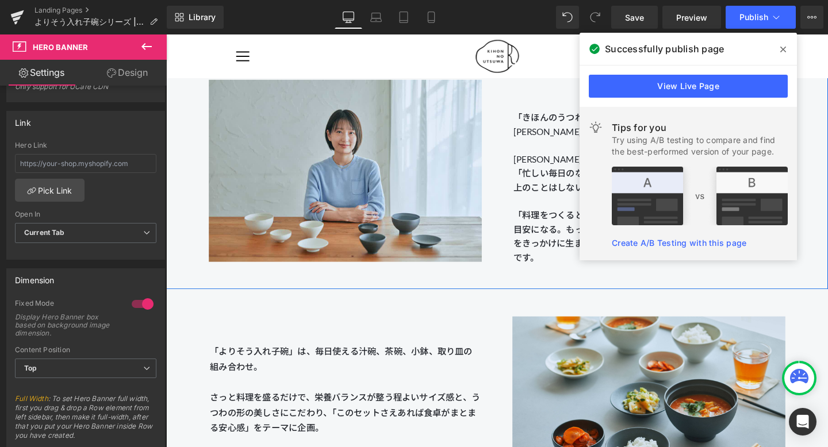
click at [518, 183] on div "「きほんのうつわ」が今回コラボレーションしたのは、料理家 [PERSON_NAME]。 [PERSON_NAME]との食卓にまつわる対話の中で印象的だったのが…" at bounding box center [673, 144] width 319 height 266
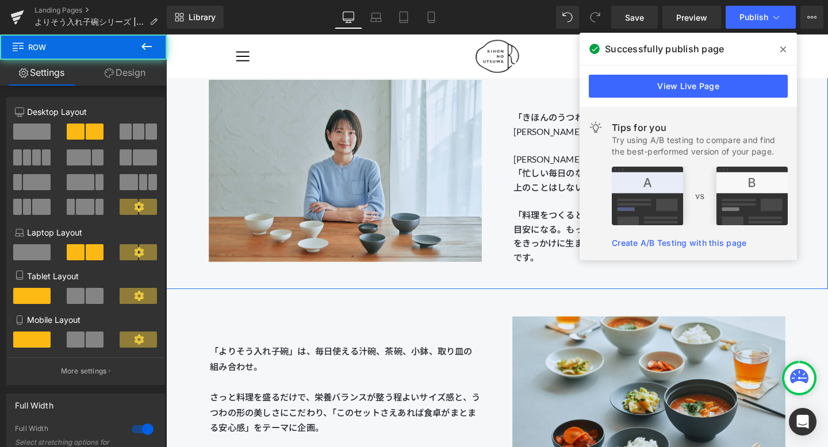
click at [547, 207] on p at bounding box center [673, 210] width 284 height 15
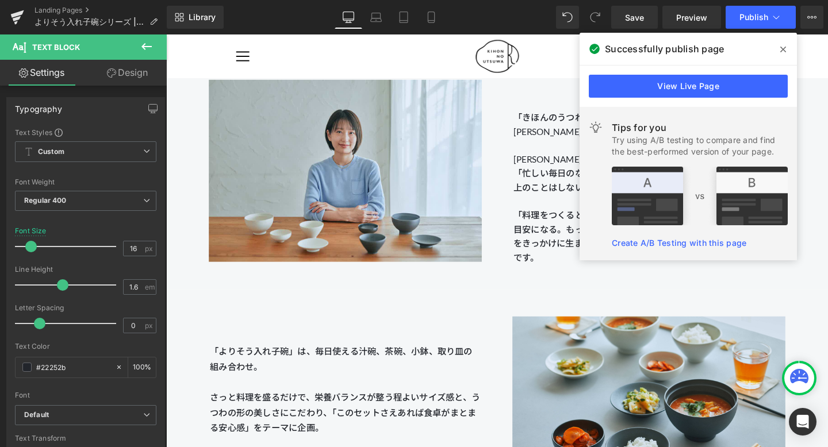
click at [0, 0] on span at bounding box center [0, 0] width 0 height 0
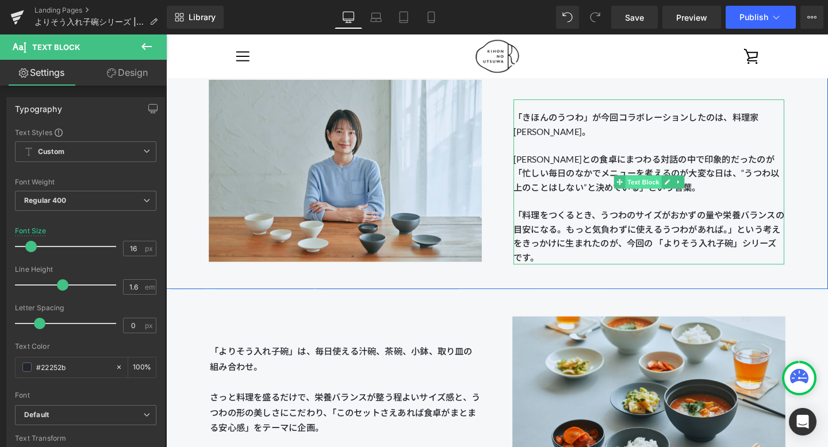
click at [659, 189] on span "Text Block" at bounding box center [667, 190] width 38 height 14
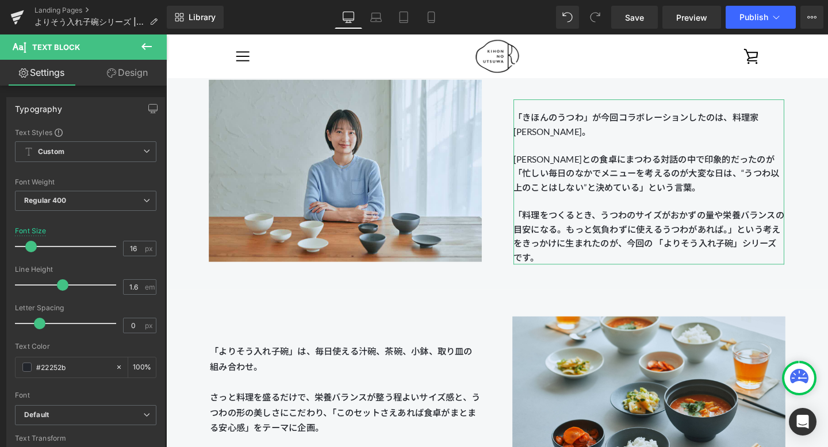
click at [136, 74] on link "Design" at bounding box center [127, 73] width 83 height 26
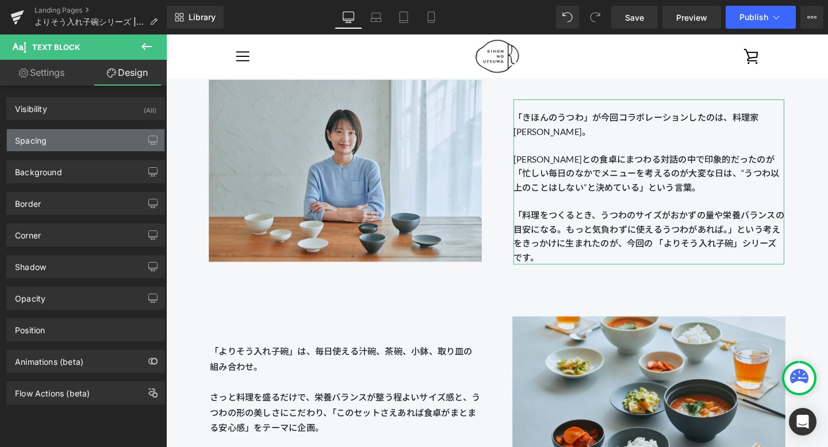
click at [97, 131] on div "Spacing" at bounding box center [85, 140] width 157 height 22
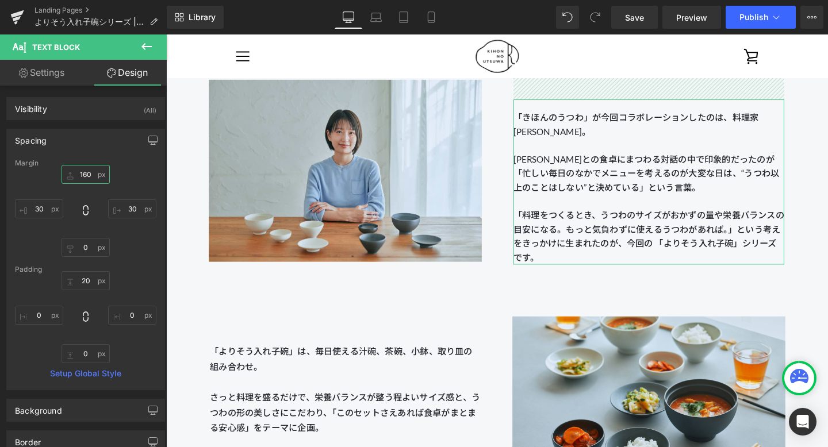
click at [84, 172] on input "160" at bounding box center [85, 174] width 48 height 19
click at [84, 174] on input "160" at bounding box center [85, 174] width 48 height 19
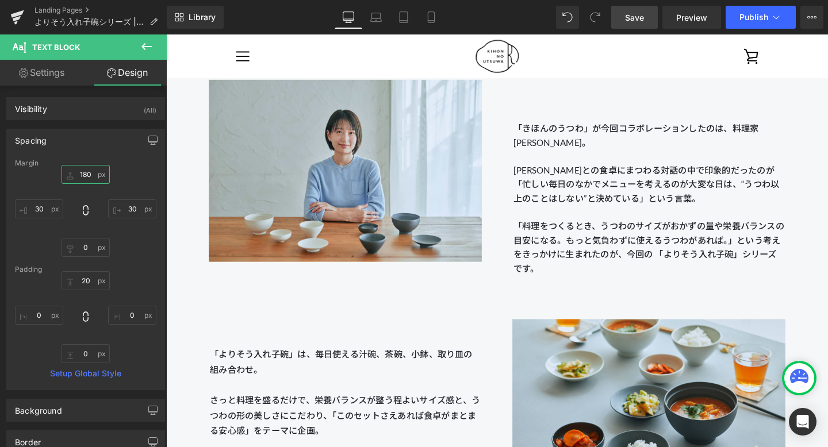
type input "180"
click at [632, 15] on span "Save" at bounding box center [634, 17] width 19 height 12
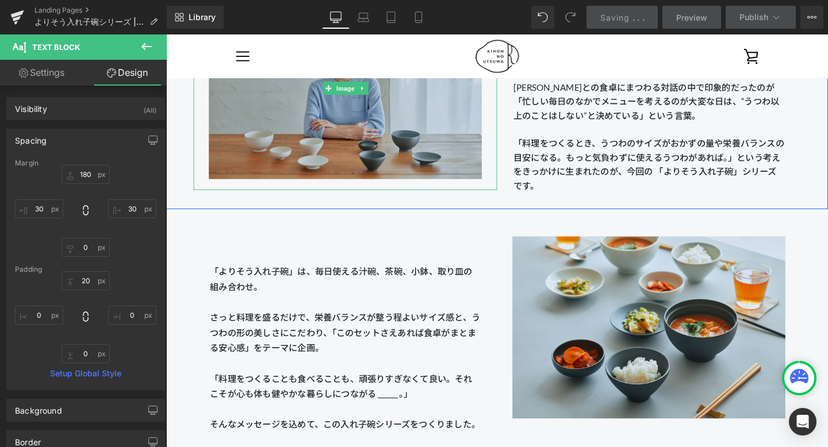
scroll to position [1231, 0]
